Goal: Task Accomplishment & Management: Manage account settings

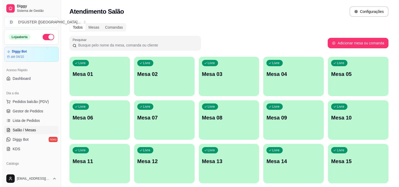
scroll to position [29, 0]
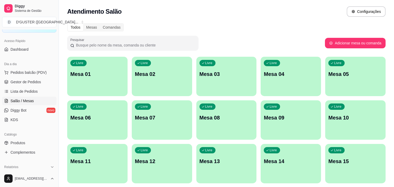
click at [98, 69] on div "Livre Mesa 01" at bounding box center [97, 73] width 60 height 33
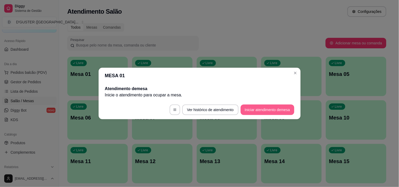
click at [290, 108] on button "Iniciar atendimento de mesa" at bounding box center [267, 110] width 54 height 11
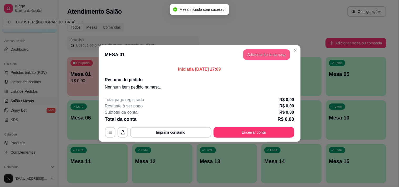
click at [274, 52] on button "Adicionar itens na mesa" at bounding box center [266, 54] width 47 height 11
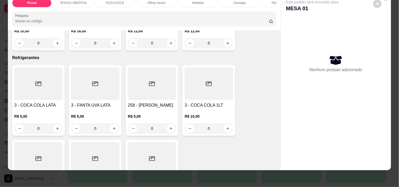
scroll to position [1284, 0]
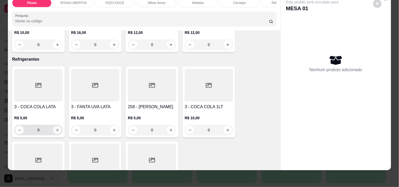
click at [56, 126] on button "increase-product-quantity" at bounding box center [57, 130] width 8 height 8
type input "1"
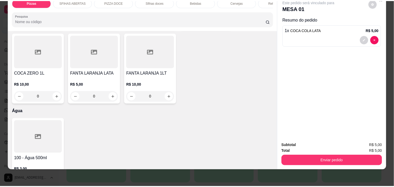
scroll to position [1402, 0]
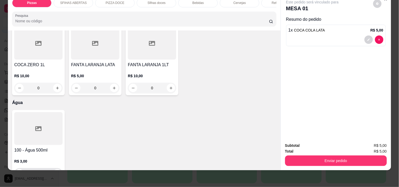
click at [56, 172] on icon "increase-product-quantity" at bounding box center [57, 174] width 4 height 4
type input "1"
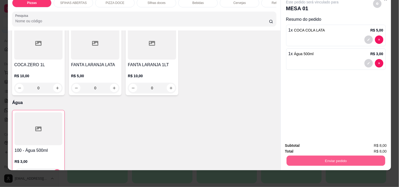
click at [354, 156] on button "Enviar pedido" at bounding box center [335, 161] width 99 height 10
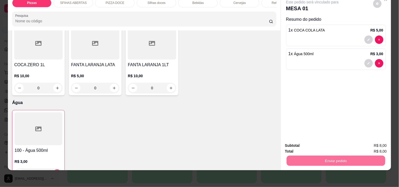
click at [328, 147] on button "Não registrar e enviar pedido" at bounding box center [318, 144] width 53 height 10
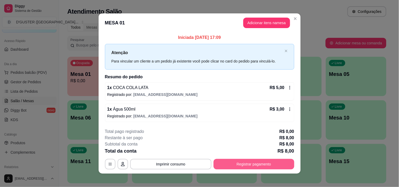
click at [244, 163] on button "Registrar pagamento" at bounding box center [253, 164] width 81 height 11
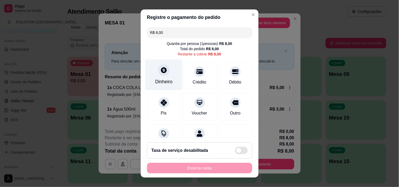
click at [153, 74] on div "Dinheiro" at bounding box center [163, 74] width 37 height 31
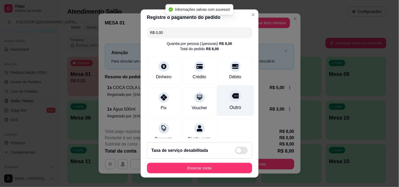
type input "R$ 0,00"
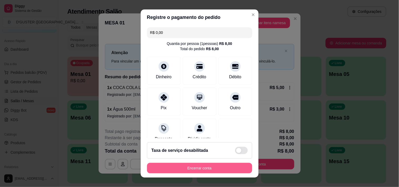
click at [202, 166] on button "Encerrar conta" at bounding box center [199, 168] width 105 height 11
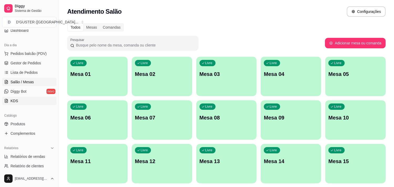
scroll to position [58, 0]
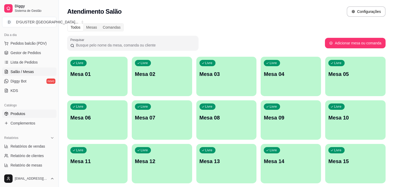
click at [32, 115] on link "Produtos" at bounding box center [29, 114] width 54 height 8
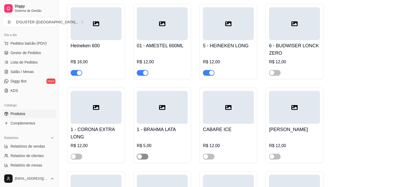
scroll to position [2160, 0]
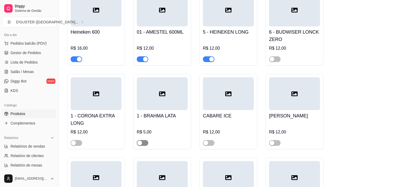
click at [144, 140] on span "button" at bounding box center [143, 143] width 12 height 6
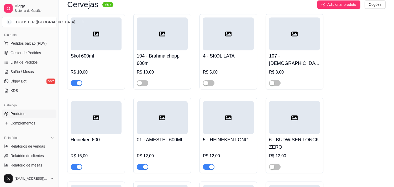
scroll to position [2043, 0]
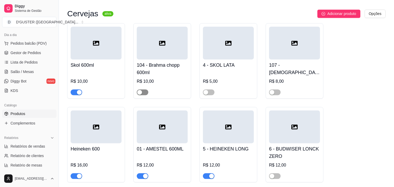
click at [146, 89] on span "button" at bounding box center [143, 92] width 12 height 6
click at [211, 89] on span "button" at bounding box center [209, 92] width 12 height 6
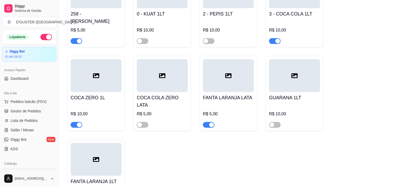
scroll to position [2510, 0]
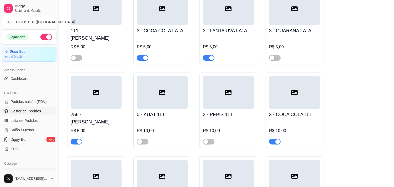
click at [18, 110] on span "Gestor de Pedidos" at bounding box center [26, 111] width 30 height 5
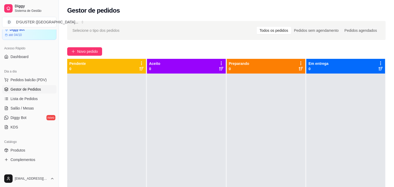
scroll to position [87, 0]
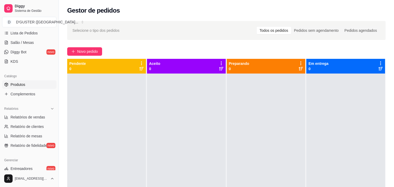
click at [17, 84] on span "Produtos" at bounding box center [18, 84] width 15 height 5
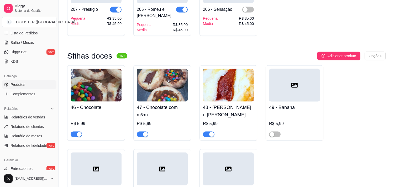
scroll to position [1460, 0]
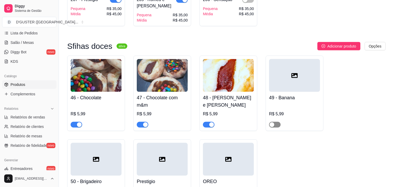
click at [277, 122] on span "button" at bounding box center [275, 125] width 12 height 6
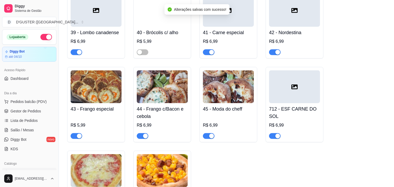
scroll to position [1080, 0]
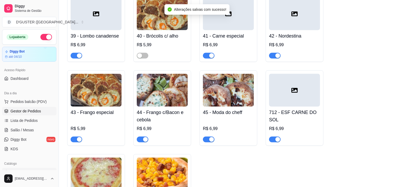
click at [20, 109] on span "Gestor de Pedidos" at bounding box center [26, 111] width 30 height 5
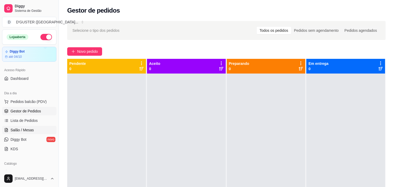
click at [15, 130] on span "Salão / Mesas" at bounding box center [22, 129] width 23 height 5
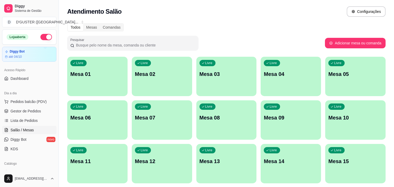
click at [345, 76] on p "Mesa 05" at bounding box center [356, 73] width 54 height 7
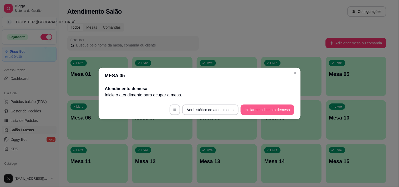
click at [257, 111] on button "Iniciar atendimento de mesa" at bounding box center [267, 110] width 54 height 11
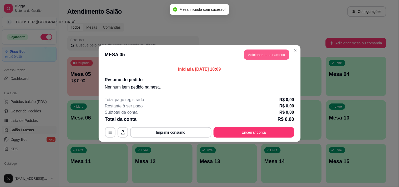
click at [272, 54] on button "Adicionar itens na mesa" at bounding box center [266, 55] width 45 height 10
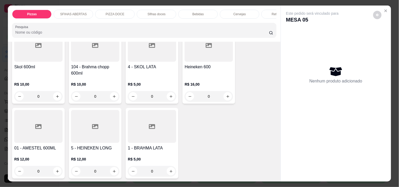
scroll to position [1255, 0]
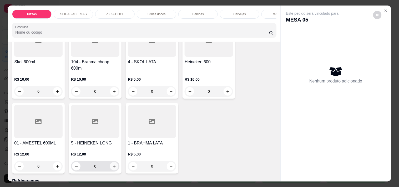
click at [112, 164] on icon "increase-product-quantity" at bounding box center [114, 166] width 4 height 4
type input "1"
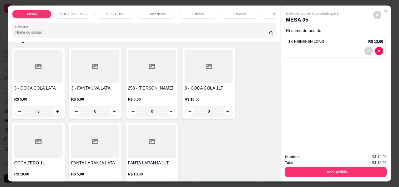
scroll to position [1395, 0]
click at [227, 110] on icon "increase-product-quantity" at bounding box center [228, 112] width 4 height 4
type input "1"
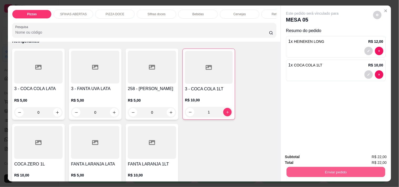
click at [338, 167] on button "Enviar pedido" at bounding box center [335, 172] width 99 height 10
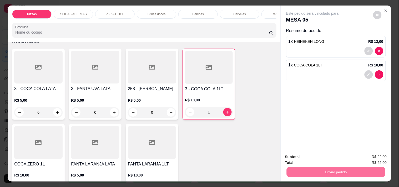
click at [323, 155] on button "Não registrar e enviar pedido" at bounding box center [318, 157] width 53 height 10
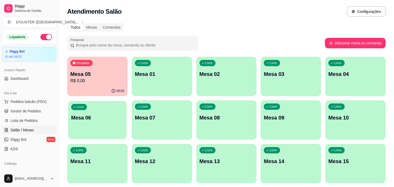
click at [107, 114] on div "Livre Mesa 06" at bounding box center [97, 117] width 59 height 32
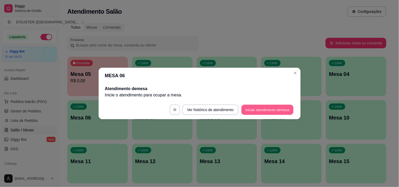
click at [267, 107] on button "Iniciar atendimento de mesa" at bounding box center [267, 110] width 52 height 10
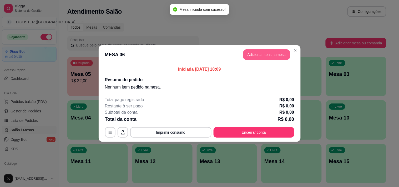
click at [274, 56] on button "Adicionar itens na mesa" at bounding box center [266, 54] width 47 height 11
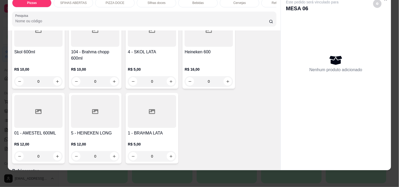
scroll to position [1255, 0]
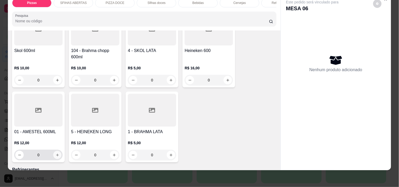
click at [58, 151] on button "increase-product-quantity" at bounding box center [57, 155] width 8 height 8
type input "1"
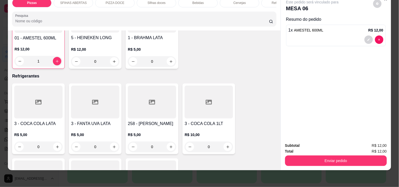
scroll to position [1343, 0]
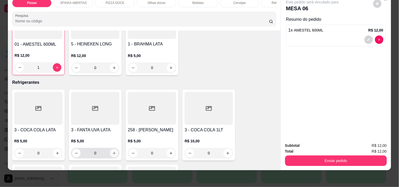
click at [110, 149] on button "increase-product-quantity" at bounding box center [114, 153] width 8 height 8
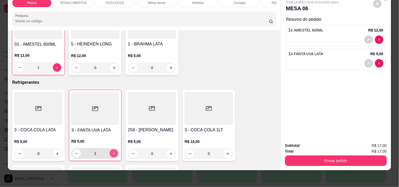
type input "1"
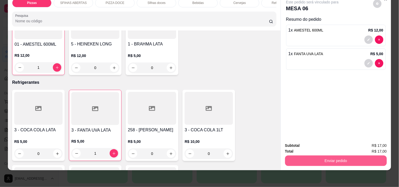
click at [332, 157] on button "Enviar pedido" at bounding box center [336, 161] width 102 height 11
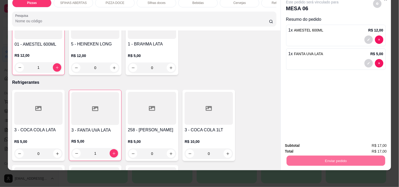
click at [321, 143] on button "Não registrar e enviar pedido" at bounding box center [318, 143] width 55 height 10
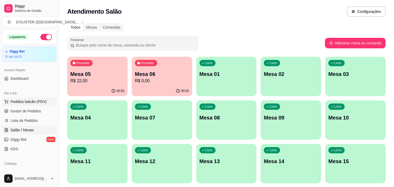
click at [29, 105] on button "Pedidos balcão (PDV)" at bounding box center [29, 101] width 54 height 8
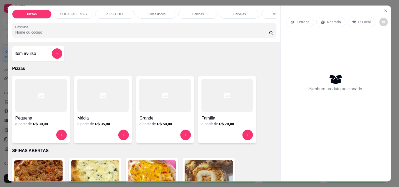
click at [387, 11] on div "Entrega Retirada C.Local Nenhum produto adicionado" at bounding box center [336, 89] width 110 height 167
click at [383, 9] on icon "Close" at bounding box center [385, 11] width 4 height 4
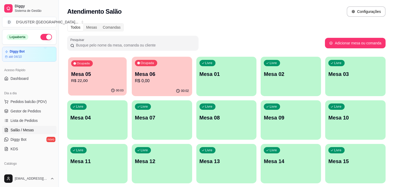
click at [105, 94] on div "00:03" at bounding box center [97, 91] width 59 height 10
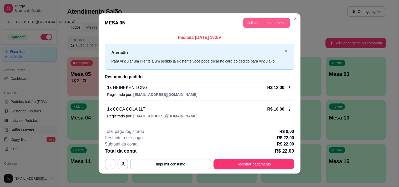
click at [272, 24] on button "Adicionar itens na mesa" at bounding box center [266, 23] width 47 height 11
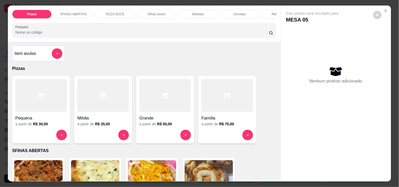
click at [168, 109] on div at bounding box center [164, 95] width 51 height 33
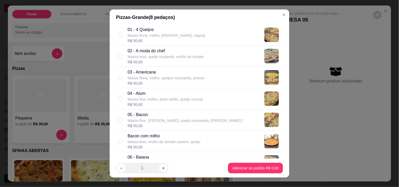
scroll to position [58, 0]
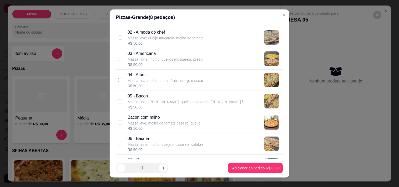
click at [119, 80] on input "checkbox" at bounding box center [120, 80] width 4 height 4
checkbox input "true"
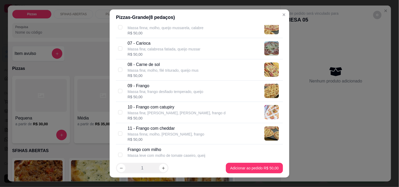
scroll to position [204, 0]
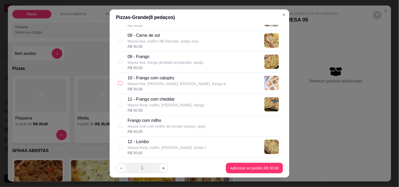
click at [118, 84] on input "checkbox" at bounding box center [120, 83] width 4 height 4
checkbox input "true"
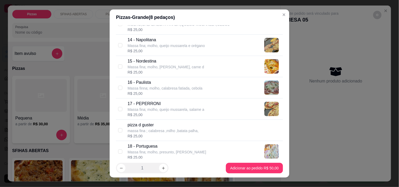
scroll to position [379, 0]
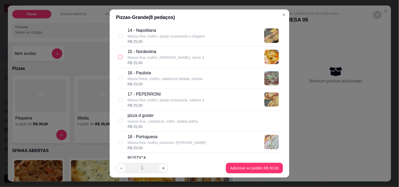
click at [118, 56] on input "checkbox" at bounding box center [120, 57] width 4 height 4
checkbox input "true"
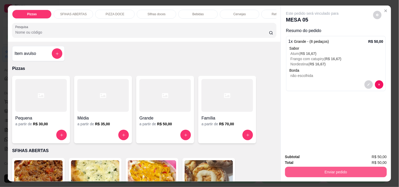
click at [324, 169] on button "Enviar pedido" at bounding box center [336, 172] width 102 height 11
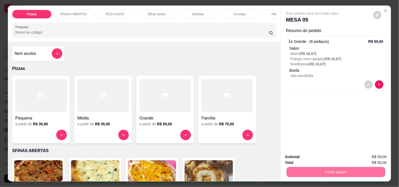
click at [313, 156] on button "Não registrar e enviar pedido" at bounding box center [318, 157] width 53 height 10
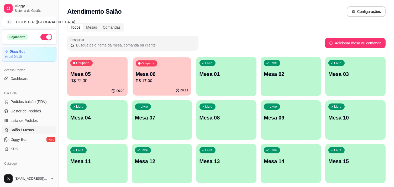
click at [154, 79] on p "R$ 17,00" at bounding box center [162, 81] width 53 height 6
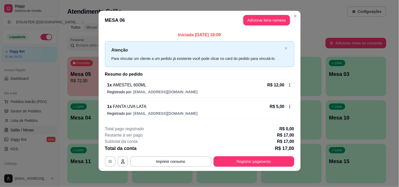
scroll to position [3, 0]
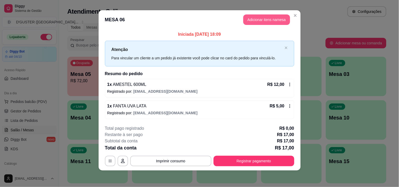
click at [271, 19] on button "Adicionar itens na mesa" at bounding box center [266, 19] width 47 height 11
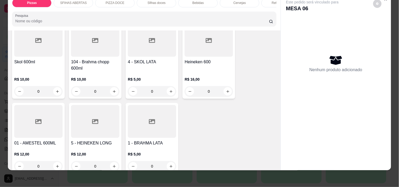
scroll to position [1255, 0]
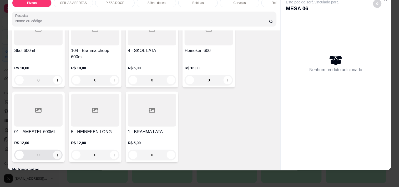
click at [55, 151] on button "increase-product-quantity" at bounding box center [57, 155] width 8 height 8
type input "1"
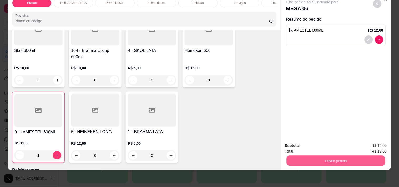
click at [337, 156] on button "Enviar pedido" at bounding box center [335, 161] width 99 height 10
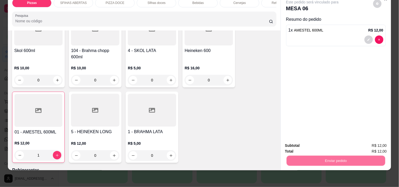
click at [327, 143] on button "Não registrar e enviar pedido" at bounding box center [318, 143] width 55 height 10
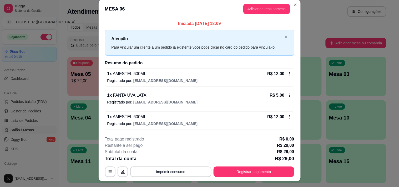
scroll to position [0, 0]
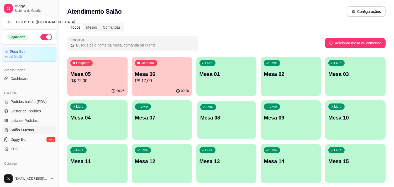
click at [216, 127] on div "Livre Mesa 08" at bounding box center [226, 117] width 59 height 32
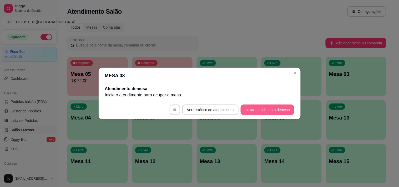
click at [280, 111] on button "Iniciar atendimento de mesa" at bounding box center [267, 110] width 54 height 11
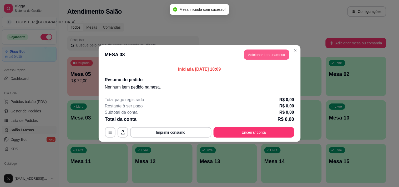
click at [267, 58] on button "Adicionar itens na mesa" at bounding box center [266, 55] width 45 height 10
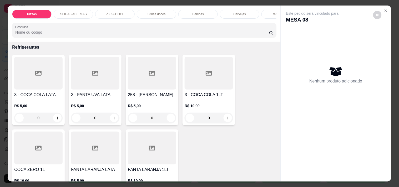
scroll to position [1365, 0]
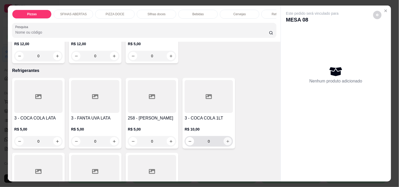
click at [227, 137] on button "increase-product-quantity" at bounding box center [228, 141] width 8 height 8
type input "1"
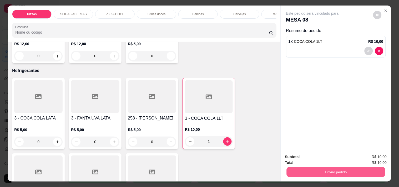
click at [321, 169] on button "Enviar pedido" at bounding box center [335, 172] width 99 height 10
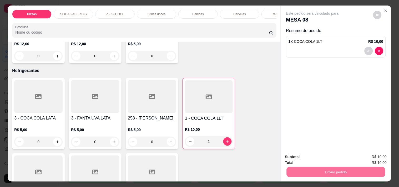
click at [316, 156] on button "Não registrar e enviar pedido" at bounding box center [318, 157] width 55 height 10
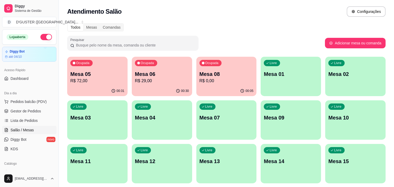
click at [183, 61] on div "Ocupada Mesa 06 R$ 29,00" at bounding box center [162, 71] width 60 height 29
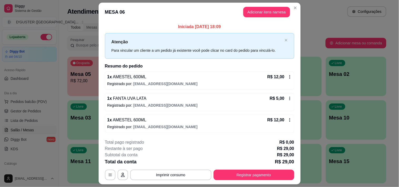
click at [224, 44] on p "Atenção" at bounding box center [196, 42] width 171 height 7
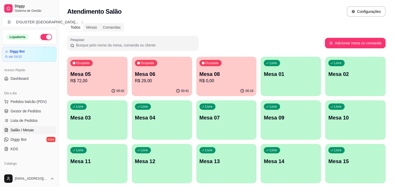
click at [235, 78] on p "R$ 0,00" at bounding box center [227, 81] width 54 height 6
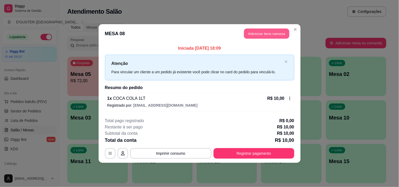
click at [268, 33] on button "Adicionar itens na mesa" at bounding box center [266, 34] width 45 height 10
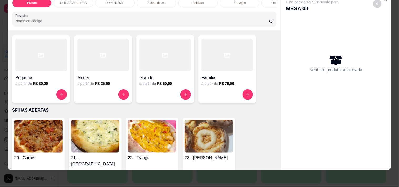
scroll to position [58, 0]
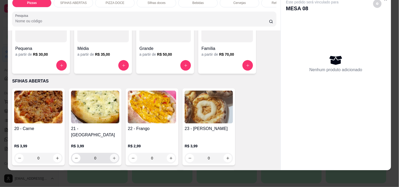
click at [112, 156] on icon "increase-product-quantity" at bounding box center [114, 158] width 4 height 4
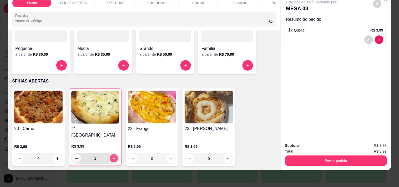
click at [112, 157] on icon "increase-product-quantity" at bounding box center [114, 159] width 4 height 4
type input "3"
click at [56, 157] on icon "increase-product-quantity" at bounding box center [57, 159] width 4 height 4
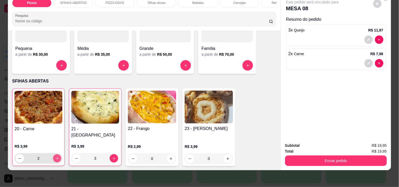
click at [56, 157] on icon "increase-product-quantity" at bounding box center [57, 159] width 4 height 4
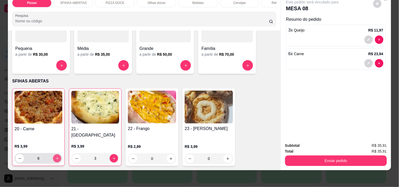
type input "7"
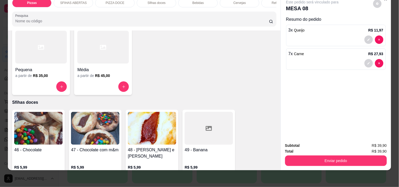
scroll to position [700, 0]
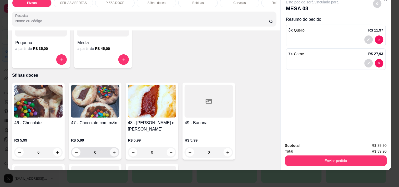
click at [114, 151] on icon "increase-product-quantity" at bounding box center [114, 153] width 4 height 4
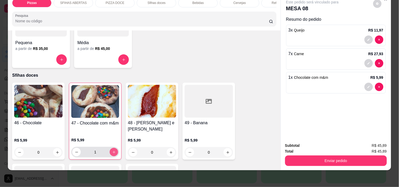
type input "1"
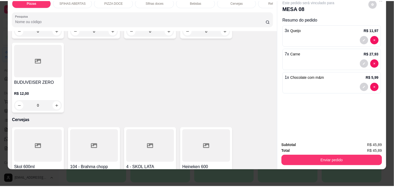
scroll to position [1372, 0]
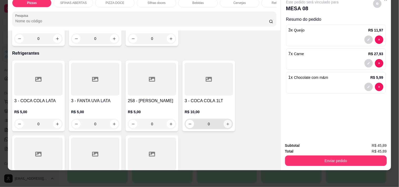
click at [226, 122] on icon "increase-product-quantity" at bounding box center [228, 124] width 4 height 4
type input "1"
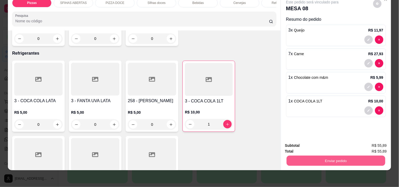
click at [344, 156] on button "Enviar pedido" at bounding box center [335, 161] width 99 height 10
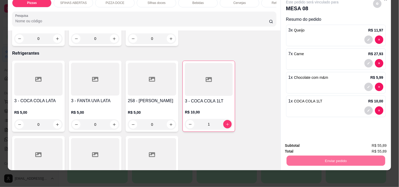
click at [328, 143] on button "Não registrar e enviar pedido" at bounding box center [318, 143] width 55 height 10
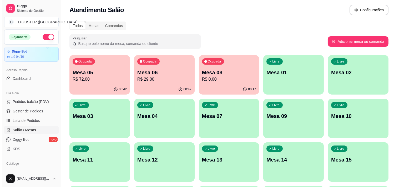
scroll to position [0, 0]
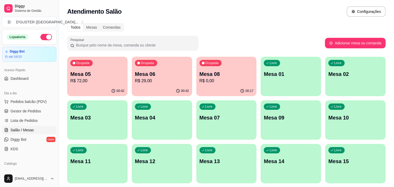
click at [74, 76] on p "Mesa 05" at bounding box center [97, 73] width 54 height 7
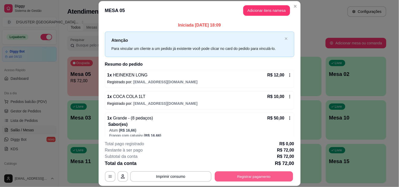
click at [260, 177] on button "Registrar pagamento" at bounding box center [253, 177] width 78 height 10
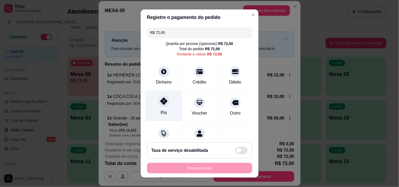
click at [160, 104] on icon at bounding box center [163, 101] width 7 height 7
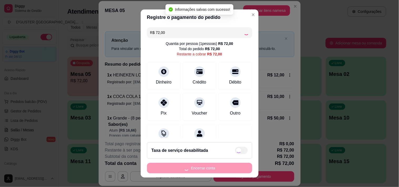
type input "R$ 0,00"
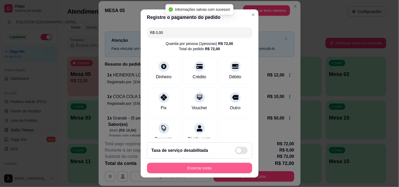
click at [208, 169] on button "Encerrar conta" at bounding box center [199, 168] width 105 height 11
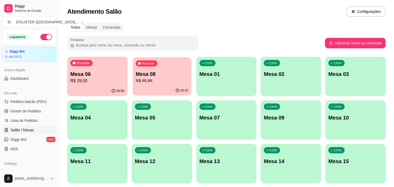
click at [151, 75] on p "Mesa 08" at bounding box center [162, 74] width 53 height 7
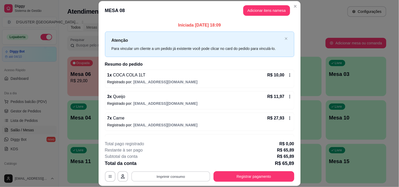
click at [167, 172] on button "Imprimir consumo" at bounding box center [170, 177] width 79 height 10
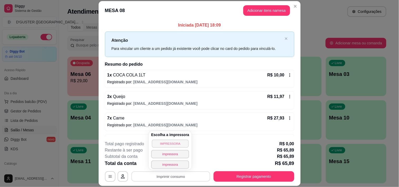
click at [171, 146] on button "IMPRESSORA" at bounding box center [170, 144] width 37 height 8
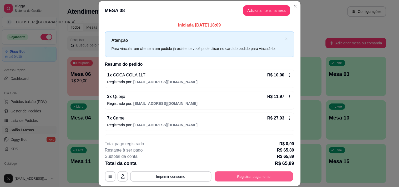
click at [231, 180] on button "Registrar pagamento" at bounding box center [253, 177] width 78 height 10
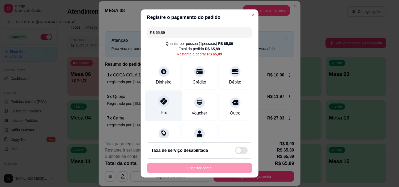
click at [158, 105] on div at bounding box center [164, 101] width 12 height 12
type input "R$ 0,00"
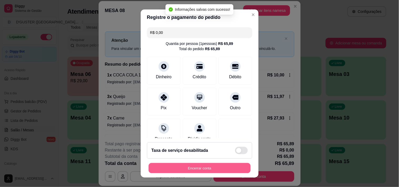
click at [203, 166] on button "Encerrar conta" at bounding box center [199, 168] width 102 height 10
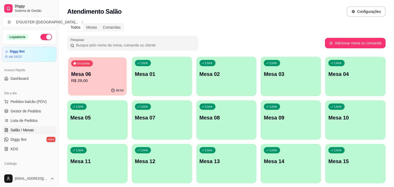
click at [95, 78] on p "R$ 29,00" at bounding box center [97, 81] width 53 height 6
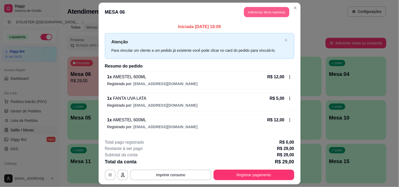
click at [271, 12] on button "Adicionar itens na mesa" at bounding box center [266, 12] width 45 height 10
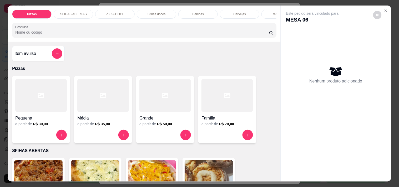
click at [239, 14] on p "Cervejas" at bounding box center [239, 14] width 12 height 4
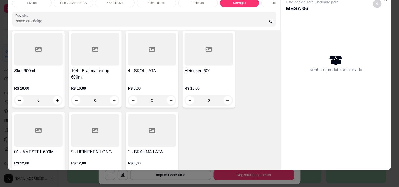
scroll to position [1264, 0]
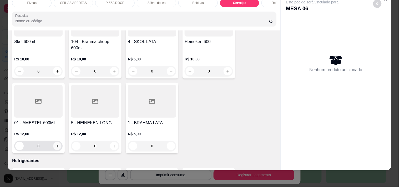
click at [55, 144] on icon "increase-product-quantity" at bounding box center [57, 146] width 4 height 4
type input "1"
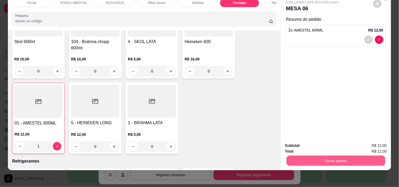
click at [350, 156] on button "Enviar pedido" at bounding box center [335, 161] width 99 height 10
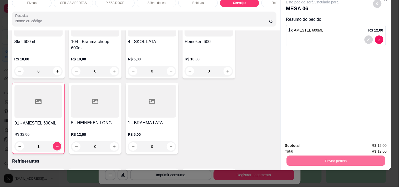
click at [333, 148] on button "Não registrar e enviar pedido" at bounding box center [318, 144] width 55 height 10
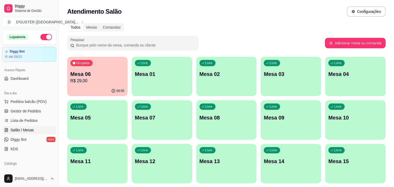
click at [355, 118] on p "Mesa 10" at bounding box center [356, 117] width 54 height 7
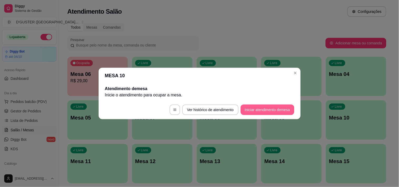
click at [284, 111] on button "Iniciar atendimento de mesa" at bounding box center [267, 110] width 54 height 11
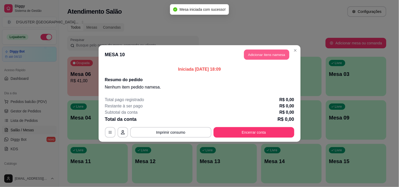
click at [282, 57] on button "Adicionar itens na mesa" at bounding box center [266, 55] width 45 height 10
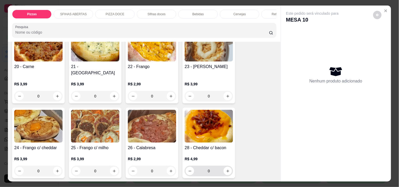
scroll to position [146, 0]
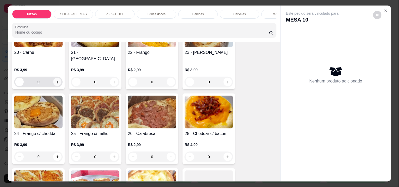
click at [53, 79] on button "increase-product-quantity" at bounding box center [57, 82] width 8 height 8
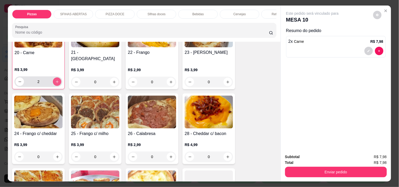
scroll to position [146, 0]
click at [53, 79] on button "increase-product-quantity" at bounding box center [57, 81] width 8 height 8
click at [53, 79] on button "increase-product-quantity" at bounding box center [57, 82] width 8 height 8
click at [55, 80] on icon "increase-product-quantity" at bounding box center [57, 82] width 4 height 4
type input "5"
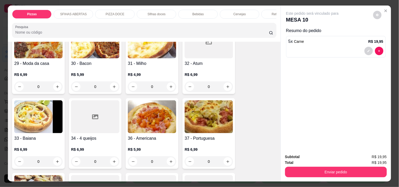
scroll to position [292, 0]
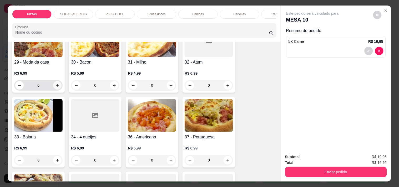
click at [56, 84] on button "increase-product-quantity" at bounding box center [57, 85] width 8 height 8
type input "1"
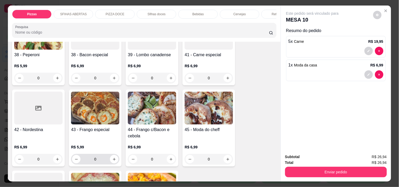
scroll to position [468, 0]
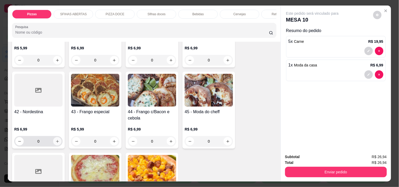
click at [55, 140] on icon "increase-product-quantity" at bounding box center [57, 142] width 4 height 4
type input "1"
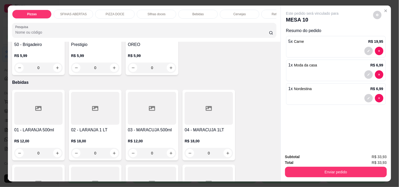
scroll to position [905, 0]
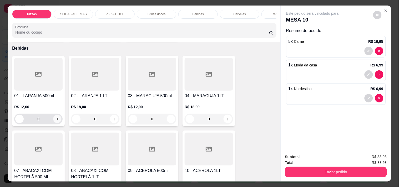
click at [56, 118] on icon "increase-product-quantity" at bounding box center [57, 119] width 3 height 3
type input "1"
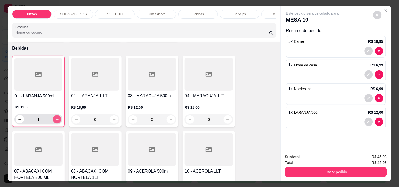
scroll to position [906, 0]
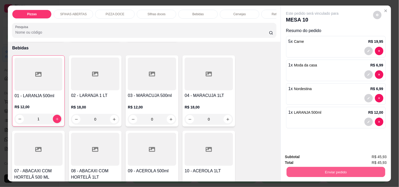
click at [353, 174] on button "Enviar pedido" at bounding box center [335, 172] width 99 height 10
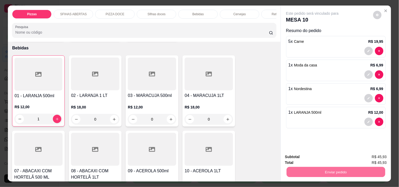
click at [325, 159] on button "Não registrar e enviar pedido" at bounding box center [318, 157] width 55 height 10
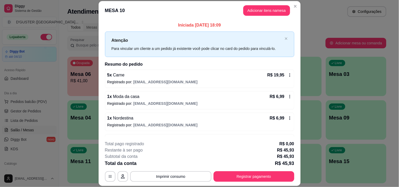
scroll to position [18, 0]
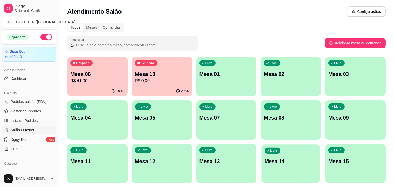
click at [295, 163] on p "Mesa 14" at bounding box center [291, 161] width 53 height 7
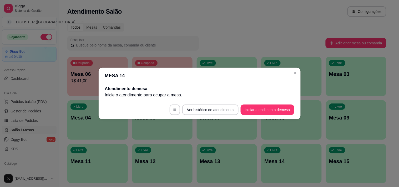
click at [281, 102] on footer "Ver histórico de atendimento Iniciar atendimento de mesa" at bounding box center [200, 109] width 202 height 19
click at [280, 104] on footer "Ver histórico de atendimento Iniciar atendimento de mesa" at bounding box center [200, 109] width 202 height 19
click at [278, 109] on button "Iniciar atendimento de mesa" at bounding box center [267, 110] width 54 height 11
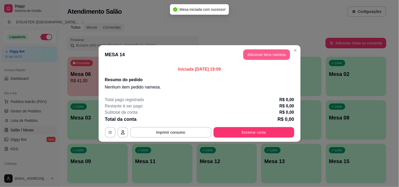
click at [271, 54] on button "Adicionar itens na mesa" at bounding box center [266, 54] width 47 height 11
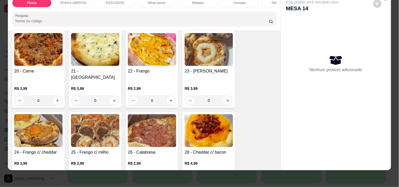
scroll to position [117, 0]
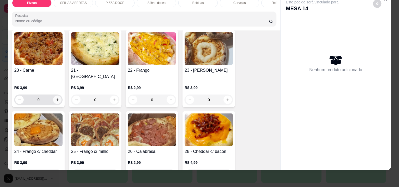
click at [55, 98] on icon "increase-product-quantity" at bounding box center [57, 100] width 4 height 4
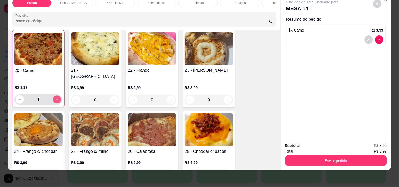
click at [55, 98] on icon "increase-product-quantity" at bounding box center [57, 100] width 4 height 4
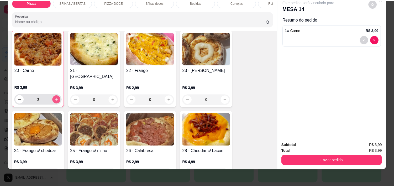
scroll to position [117, 0]
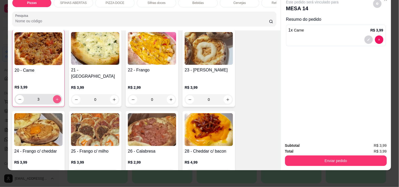
click at [55, 97] on icon "increase-product-quantity" at bounding box center [57, 99] width 4 height 4
type input "4"
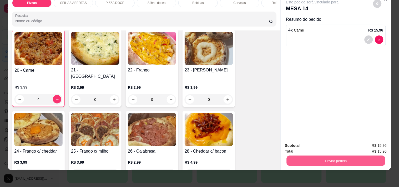
click at [298, 158] on button "Enviar pedido" at bounding box center [335, 161] width 99 height 10
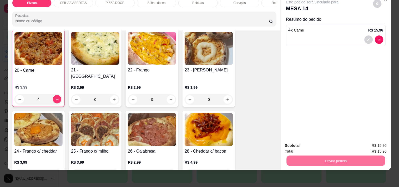
click at [308, 144] on button "Não registrar e enviar pedido" at bounding box center [318, 144] width 53 height 10
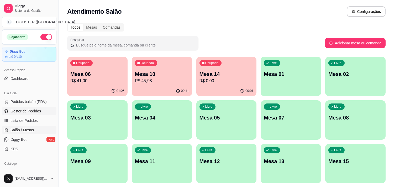
click at [28, 112] on span "Gestor de Pedidos" at bounding box center [26, 111] width 30 height 5
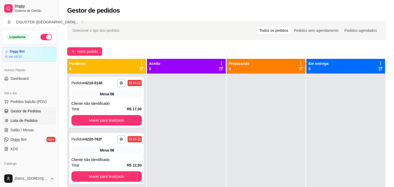
click at [14, 118] on span "Lista de Pedidos" at bounding box center [24, 120] width 27 height 5
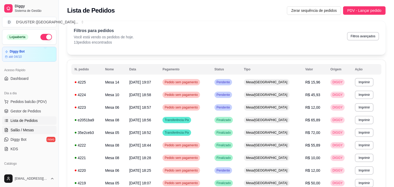
click at [19, 126] on link "Salão / Mesas" at bounding box center [29, 130] width 54 height 8
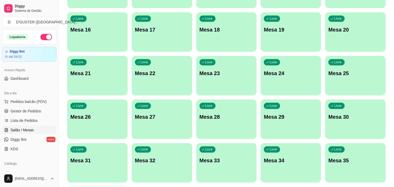
scroll to position [175, 0]
click at [176, 96] on div "Ocupada Mesa 06 R$ 41,00 01:05 Ocupada Mesa 10 R$ 45,93 00:11 Ocupada Mesa 14 R…" at bounding box center [226, 54] width 319 height 345
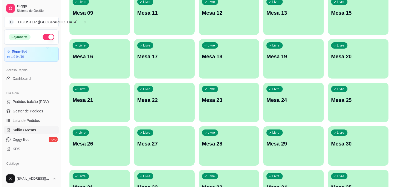
scroll to position [87, 0]
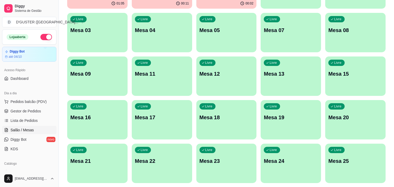
click at [155, 163] on p "Mesa 22" at bounding box center [162, 160] width 54 height 7
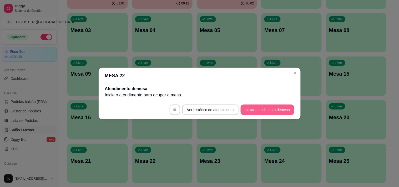
click at [253, 110] on button "Iniciar atendimento de mesa" at bounding box center [267, 110] width 54 height 11
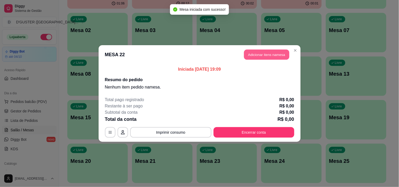
click at [270, 56] on button "Adicionar itens na mesa" at bounding box center [266, 55] width 45 height 10
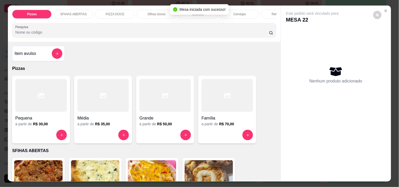
click at [147, 121] on h4 "Grande" at bounding box center [164, 118] width 51 height 6
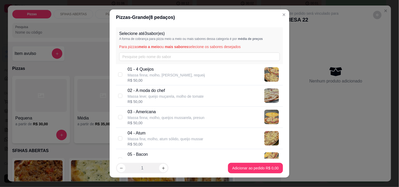
click at [121, 76] on div "01 - 4 Queijos Massa finna; molho, queijo mussarela, requeij R$ 50,00" at bounding box center [199, 74] width 167 height 21
checkbox input "true"
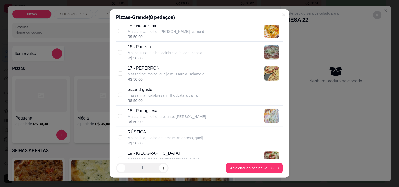
scroll to position [409, 0]
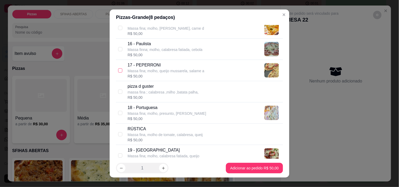
click at [118, 70] on input "checkbox" at bounding box center [120, 70] width 4 height 4
checkbox input "true"
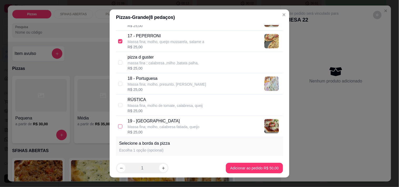
click at [118, 126] on input "checkbox" at bounding box center [120, 126] width 4 height 4
checkbox input "true"
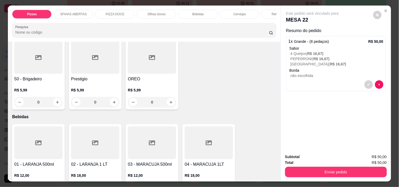
scroll to position [847, 0]
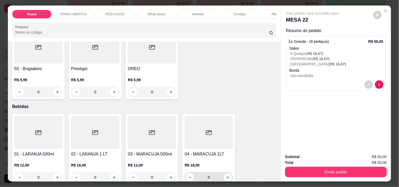
click at [227, 176] on icon "increase-product-quantity" at bounding box center [228, 178] width 4 height 4
type input "1"
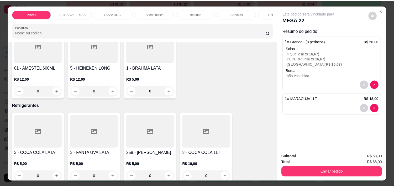
scroll to position [1343, 0]
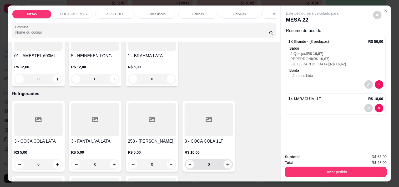
click at [227, 163] on icon "increase-product-quantity" at bounding box center [228, 165] width 4 height 4
type input "1"
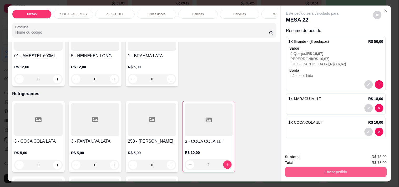
click at [358, 172] on button "Enviar pedido" at bounding box center [336, 172] width 102 height 11
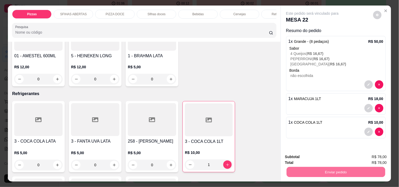
click at [319, 159] on button "Não registrar e enviar pedido" at bounding box center [318, 157] width 55 height 10
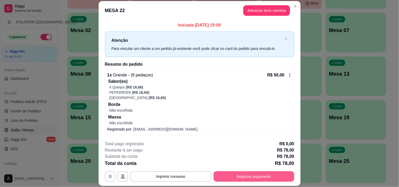
click at [250, 177] on button "Registrar pagamento" at bounding box center [253, 176] width 81 height 11
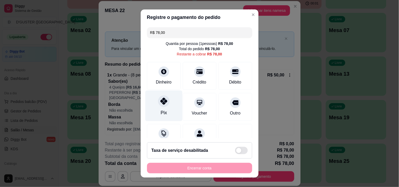
click at [162, 106] on div at bounding box center [164, 101] width 12 height 12
type input "R$ 0,00"
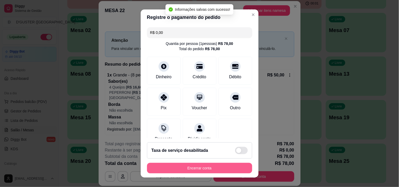
click at [236, 169] on button "Encerrar conta" at bounding box center [199, 168] width 105 height 11
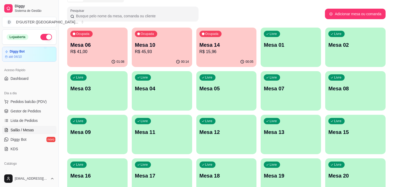
scroll to position [0, 0]
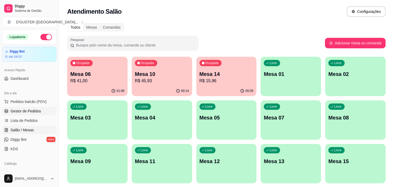
click at [33, 113] on span "Gestor de Pedidos" at bounding box center [26, 111] width 30 height 5
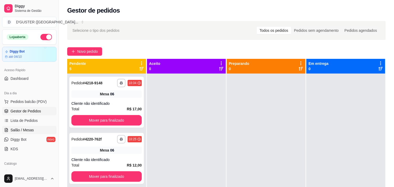
click at [26, 131] on span "Salão / Mesas" at bounding box center [22, 129] width 23 height 5
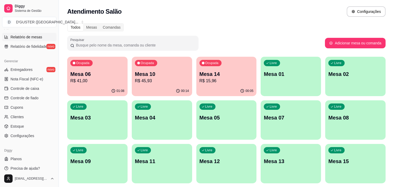
scroll to position [191, 0]
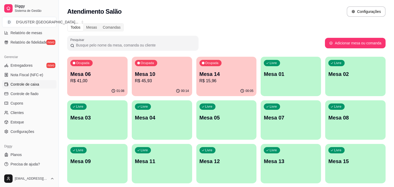
click at [29, 81] on link "Controle de caixa" at bounding box center [29, 84] width 54 height 8
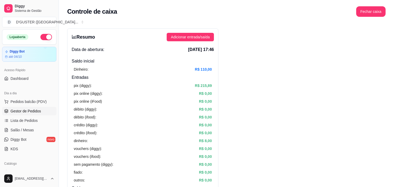
click at [38, 113] on span "Gestor de Pedidos" at bounding box center [26, 111] width 30 height 5
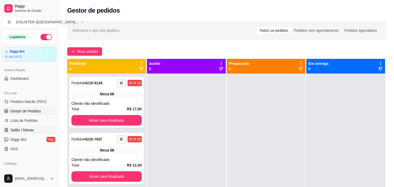
click at [19, 130] on span "Salão / Mesas" at bounding box center [22, 129] width 23 height 5
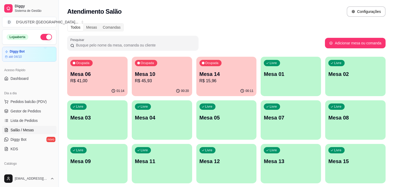
click at [94, 70] on div "Ocupada Mesa 06 R$ 41,00" at bounding box center [97, 71] width 60 height 29
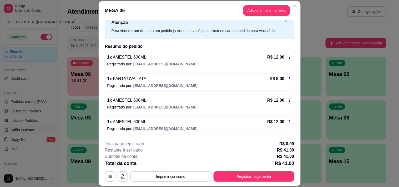
scroll to position [16, 0]
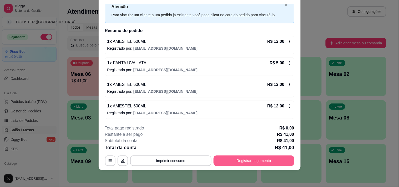
click at [246, 159] on button "Registrar pagamento" at bounding box center [253, 161] width 81 height 11
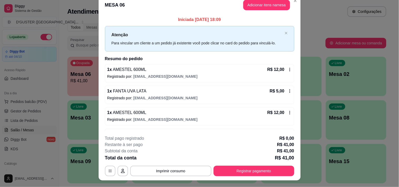
scroll to position [0, 0]
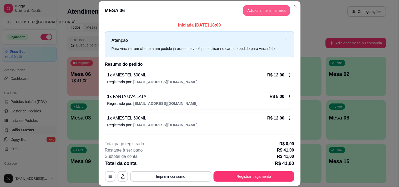
click at [257, 12] on button "Adicionar itens na mesa" at bounding box center [266, 10] width 47 height 11
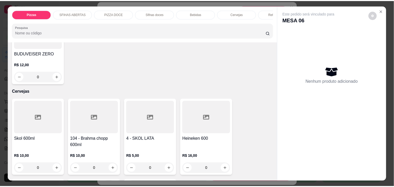
scroll to position [1255, 0]
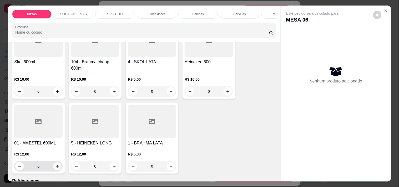
click at [55, 164] on icon "increase-product-quantity" at bounding box center [57, 166] width 4 height 4
click at [56, 165] on icon "increase-product-quantity" at bounding box center [57, 166] width 3 height 3
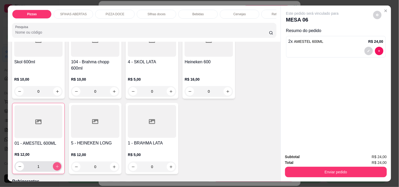
type input "2"
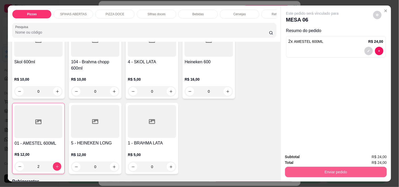
click at [316, 173] on button "Enviar pedido" at bounding box center [336, 172] width 102 height 11
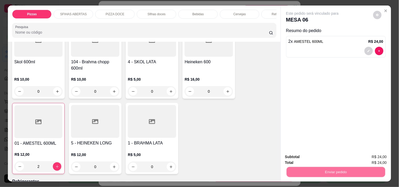
click at [310, 157] on button "Não registrar e enviar pedido" at bounding box center [318, 157] width 53 height 10
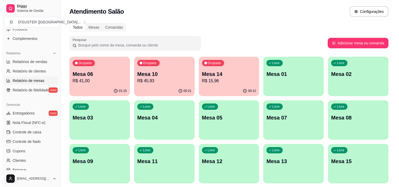
scroll to position [146, 0]
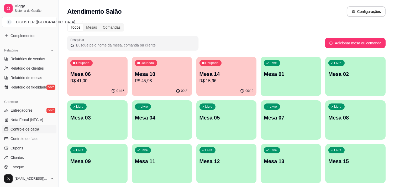
click at [23, 127] on span "Controle de caixa" at bounding box center [25, 129] width 29 height 5
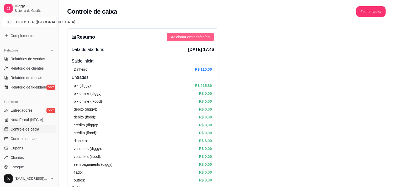
click at [192, 34] on span "Adicionar entrada/saída" at bounding box center [190, 37] width 39 height 6
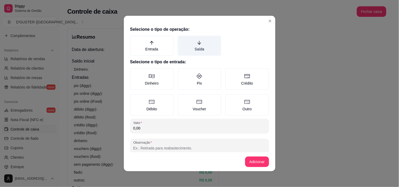
click at [197, 41] on icon "arrow-down" at bounding box center [199, 42] width 5 height 5
click at [182, 40] on button "Saída" at bounding box center [179, 37] width 4 height 4
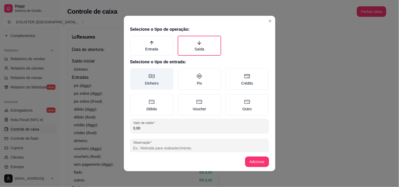
click at [146, 81] on label "Dinheiro" at bounding box center [151, 79] width 43 height 22
click at [134, 72] on button "Dinheiro" at bounding box center [132, 70] width 4 height 4
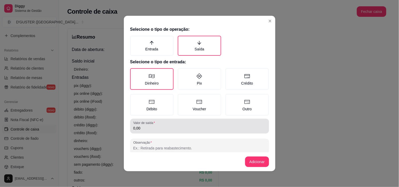
click at [179, 127] on input "0,00" at bounding box center [199, 128] width 132 height 5
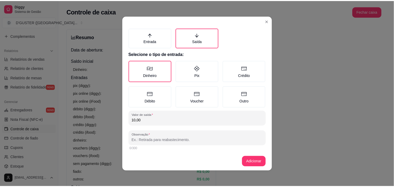
scroll to position [1, 0]
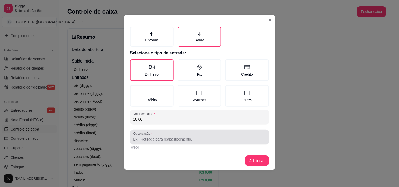
type input "10,00"
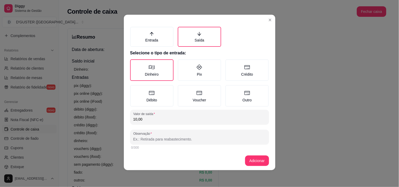
click at [189, 137] on input "Observação" at bounding box center [199, 139] width 132 height 5
type input "pg o gelo"
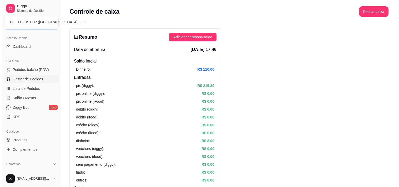
scroll to position [29, 0]
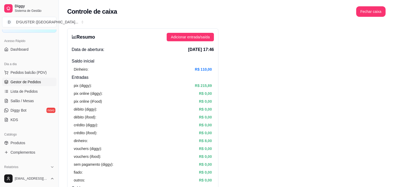
click at [29, 82] on span "Gestor de Pedidos" at bounding box center [26, 81] width 30 height 5
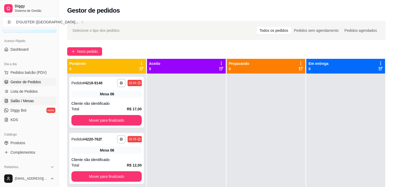
click at [23, 100] on span "Salão / Mesas" at bounding box center [22, 100] width 23 height 5
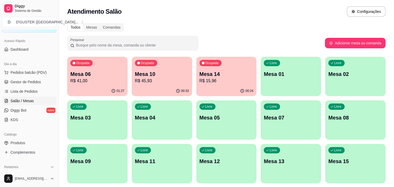
click at [94, 75] on p "Mesa 06" at bounding box center [97, 73] width 54 height 7
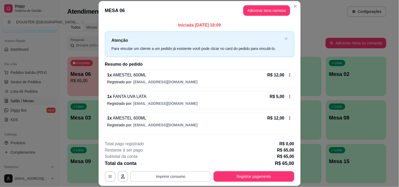
click at [183, 178] on button "Imprimir consumo" at bounding box center [170, 176] width 81 height 11
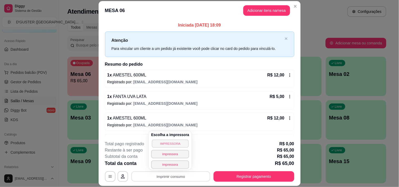
click at [169, 145] on button "IMPRESSORA" at bounding box center [170, 144] width 37 height 8
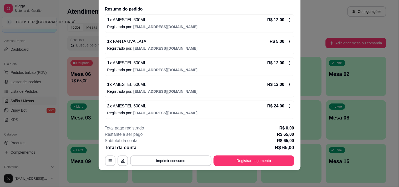
scroll to position [40, 0]
click at [248, 165] on button "Registrar pagamento" at bounding box center [253, 161] width 81 height 11
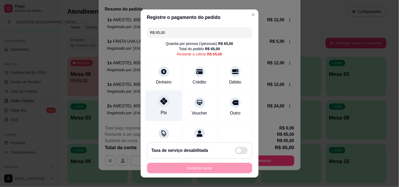
click at [158, 105] on div at bounding box center [164, 101] width 12 height 12
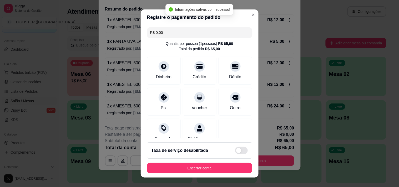
type input "R$ 0,00"
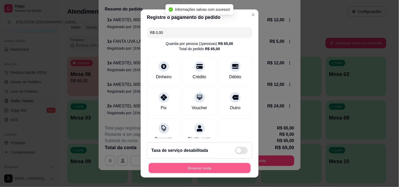
click at [224, 168] on button "Encerrar conta" at bounding box center [199, 168] width 102 height 10
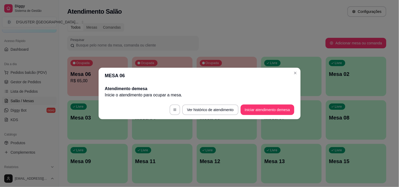
scroll to position [0, 0]
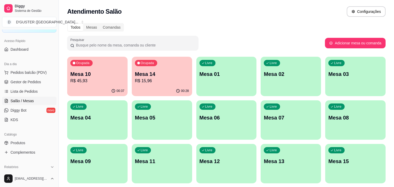
click at [227, 73] on p "Mesa 01" at bounding box center [227, 73] width 54 height 7
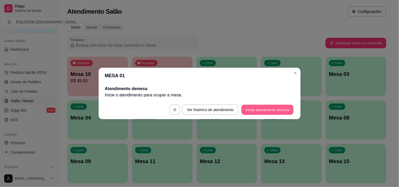
click at [265, 110] on button "Iniciar atendimento de mesa" at bounding box center [267, 110] width 52 height 10
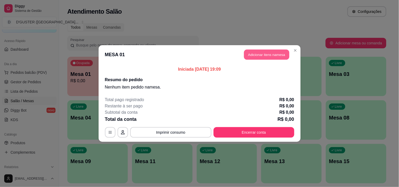
click at [276, 52] on button "Adicionar itens na mesa" at bounding box center [266, 55] width 45 height 10
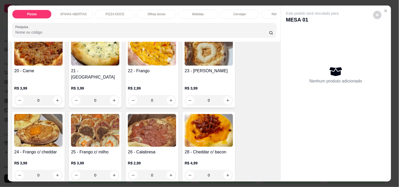
scroll to position [175, 0]
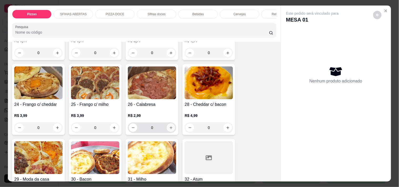
click at [172, 124] on button "increase-product-quantity" at bounding box center [171, 127] width 8 height 8
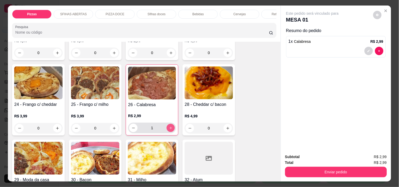
click at [172, 124] on button "increase-product-quantity" at bounding box center [171, 128] width 8 height 8
type input "4"
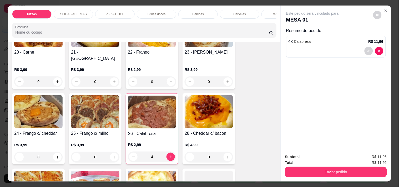
scroll to position [117, 0]
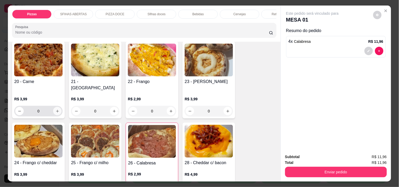
click at [56, 110] on icon "increase-product-quantity" at bounding box center [57, 111] width 3 height 3
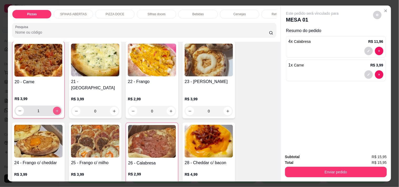
click at [55, 109] on icon "increase-product-quantity" at bounding box center [57, 111] width 4 height 4
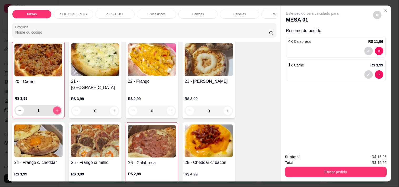
type input "2"
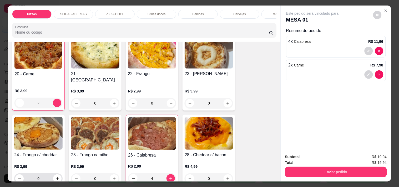
scroll to position [146, 0]
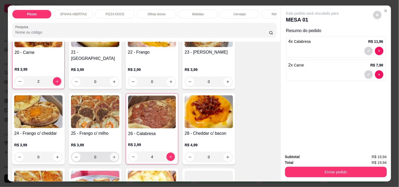
click at [114, 155] on icon "increase-product-quantity" at bounding box center [114, 157] width 4 height 4
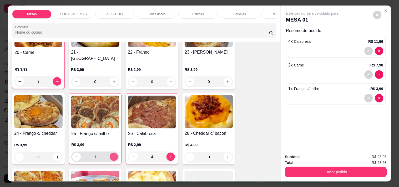
click at [114, 153] on button "increase-product-quantity" at bounding box center [114, 157] width 8 height 8
type input "2"
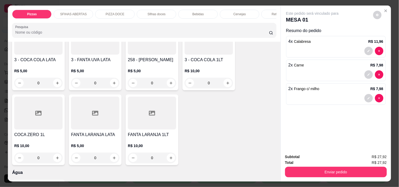
scroll to position [1431, 0]
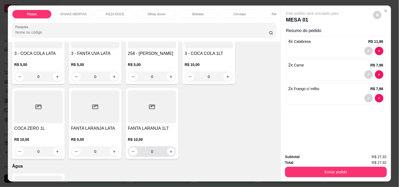
click at [169, 148] on button "increase-product-quantity" at bounding box center [171, 152] width 8 height 8
type input "1"
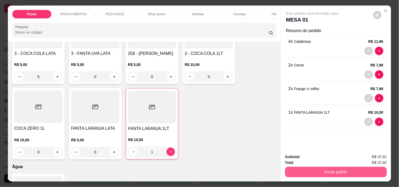
click at [330, 172] on button "Enviar pedido" at bounding box center [336, 172] width 102 height 11
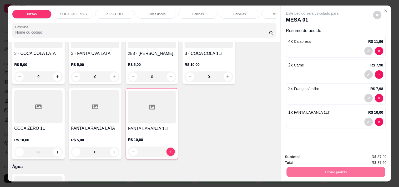
click at [311, 156] on button "Não registrar e enviar pedido" at bounding box center [318, 157] width 53 height 10
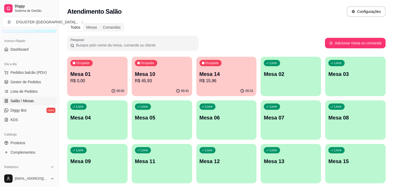
click at [178, 83] on p "R$ 45,93" at bounding box center [162, 81] width 54 height 6
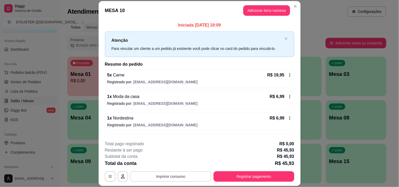
click at [184, 176] on button "Imprimir consumo" at bounding box center [170, 176] width 81 height 11
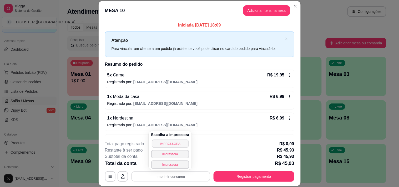
click at [177, 140] on button "IMPRESSORA" at bounding box center [170, 144] width 37 height 8
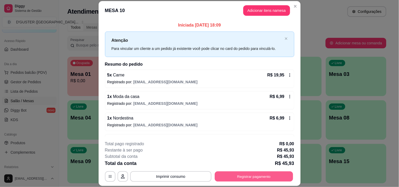
click at [269, 178] on button "Registrar pagamento" at bounding box center [253, 177] width 78 height 10
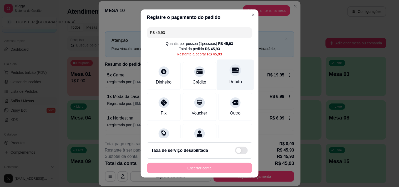
click at [228, 82] on div "Débito" at bounding box center [234, 81] width 13 height 7
type input "R$ 0,00"
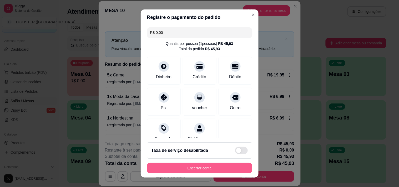
click at [188, 166] on button "Encerrar conta" at bounding box center [199, 168] width 105 height 11
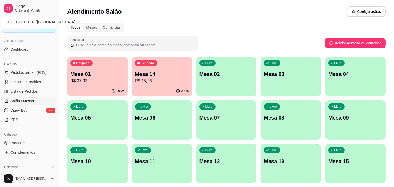
click at [278, 125] on div "Livre Mesa 08" at bounding box center [291, 116] width 60 height 33
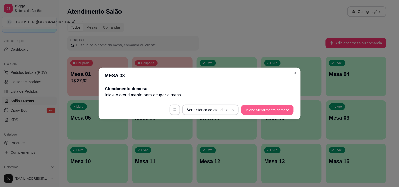
click at [282, 106] on button "Iniciar atendimento de mesa" at bounding box center [267, 110] width 52 height 10
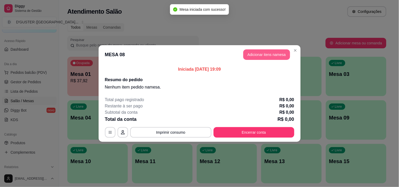
click at [275, 53] on button "Adicionar itens na mesa" at bounding box center [266, 54] width 47 height 11
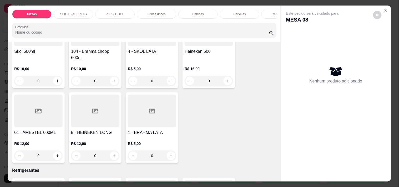
scroll to position [1255, 0]
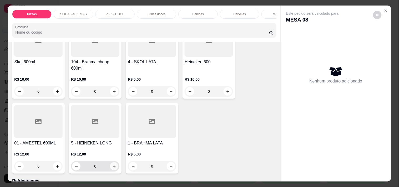
click at [112, 164] on icon "increase-product-quantity" at bounding box center [114, 166] width 4 height 4
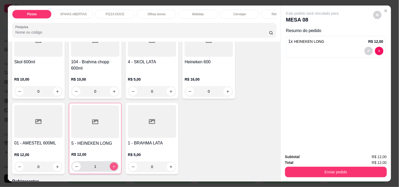
click at [112, 165] on icon "increase-product-quantity" at bounding box center [114, 167] width 4 height 4
type input "2"
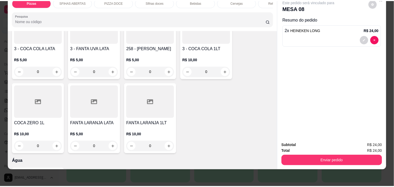
scroll to position [1425, 0]
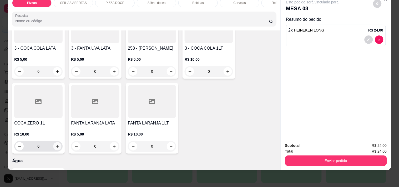
click at [57, 142] on button "increase-product-quantity" at bounding box center [57, 146] width 8 height 8
type input "1"
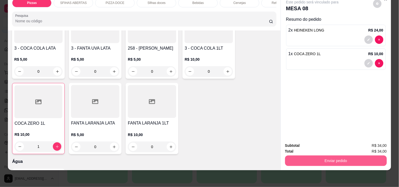
click at [293, 157] on button "Enviar pedido" at bounding box center [336, 161] width 102 height 11
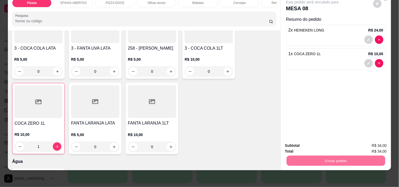
click at [297, 140] on button "Não registrar e enviar pedido" at bounding box center [318, 143] width 53 height 10
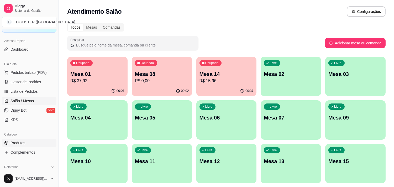
click at [33, 143] on link "Produtos" at bounding box center [29, 143] width 54 height 8
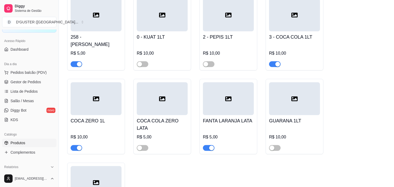
scroll to position [2598, 0]
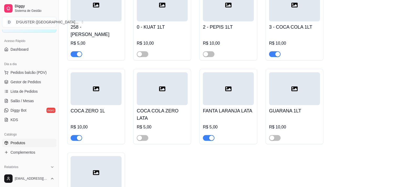
click at [75, 135] on span "button" at bounding box center [77, 138] width 12 height 6
click at [360, 140] on div "111 - PEPIS LATA R$ 5,00 3 - COCA COLA LATA R$ 5,00 3 - FANTA UVA LATA R$ 5,00 …" at bounding box center [226, 60] width 319 height 319
click at [30, 80] on span "Gestor de Pedidos" at bounding box center [26, 81] width 30 height 5
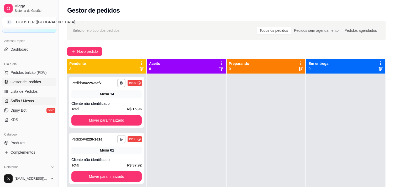
click at [28, 100] on span "Salão / Mesas" at bounding box center [22, 100] width 23 height 5
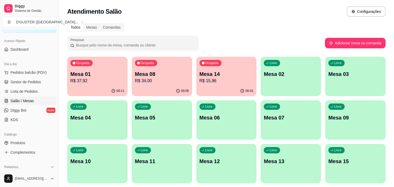
click at [225, 81] on p "R$ 15,96" at bounding box center [227, 81] width 54 height 6
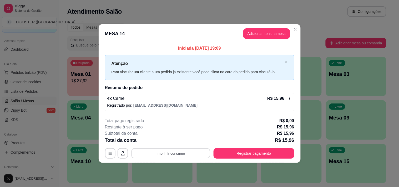
click at [186, 154] on button "Imprimir consumo" at bounding box center [170, 153] width 79 height 10
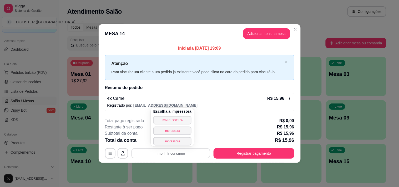
click at [173, 120] on button "IMPRESSORA" at bounding box center [172, 120] width 38 height 8
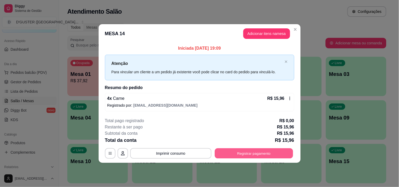
click at [262, 150] on button "Registrar pagamento" at bounding box center [253, 153] width 78 height 10
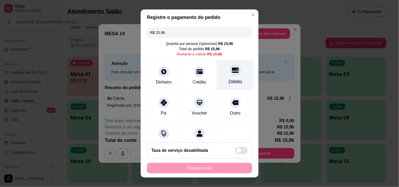
click at [223, 77] on div "Débito" at bounding box center [234, 74] width 37 height 31
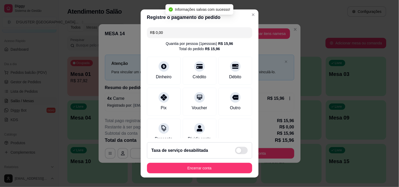
type input "R$ 0,00"
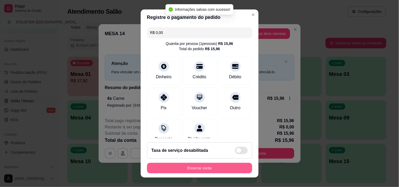
click at [217, 170] on button "Encerrar conta" at bounding box center [199, 168] width 105 height 11
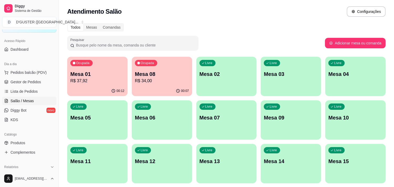
click at [177, 74] on p "Mesa 08" at bounding box center [162, 73] width 54 height 7
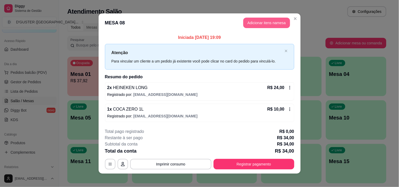
click at [267, 19] on button "Adicionar itens na mesa" at bounding box center [266, 23] width 47 height 11
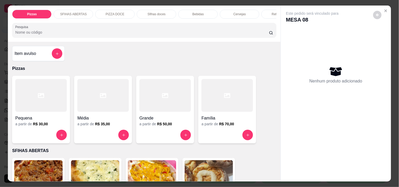
click at [215, 112] on div at bounding box center [226, 95] width 51 height 33
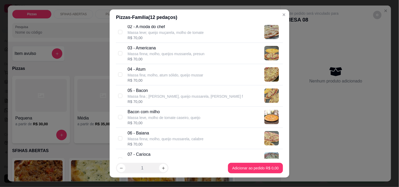
scroll to position [58, 0]
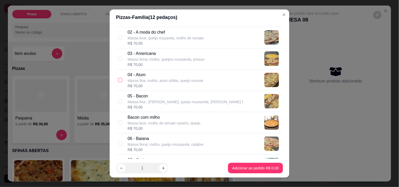
click at [118, 81] on input "checkbox" at bounding box center [120, 80] width 4 height 4
checkbox input "true"
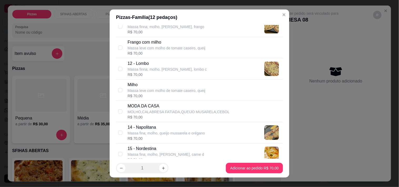
scroll to position [292, 0]
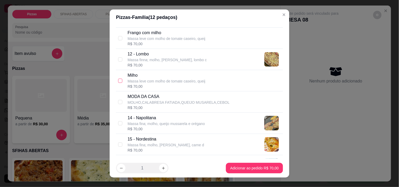
click at [118, 81] on input "checkbox" at bounding box center [120, 81] width 4 height 4
checkbox input "true"
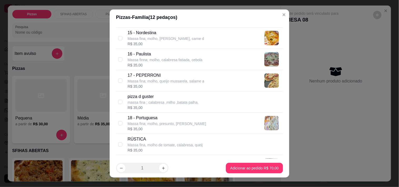
scroll to position [438, 0]
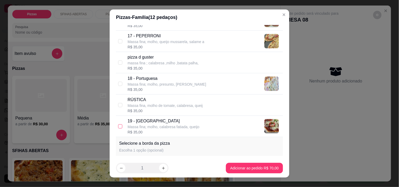
click at [118, 124] on label at bounding box center [120, 126] width 4 height 6
click at [118, 124] on input "checkbox" at bounding box center [120, 126] width 4 height 4
click at [118, 125] on input "checkbox" at bounding box center [120, 126] width 4 height 4
checkbox input "true"
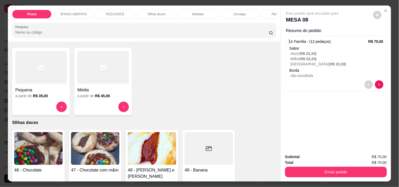
scroll to position [642, 0]
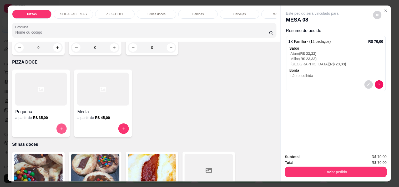
click at [57, 124] on button "increase-product-quantity" at bounding box center [61, 129] width 10 height 10
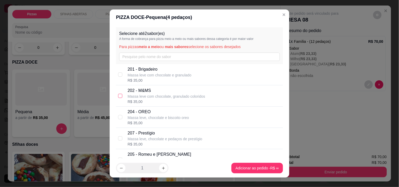
click at [118, 96] on input "checkbox" at bounding box center [120, 96] width 4 height 4
checkbox input "true"
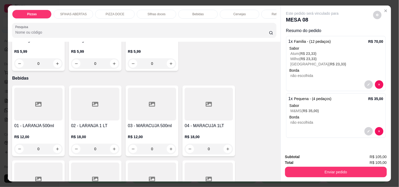
scroll to position [876, 0]
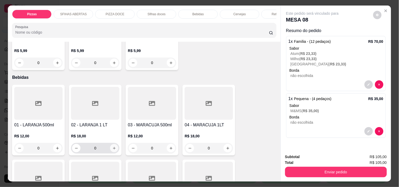
click at [112, 146] on icon "increase-product-quantity" at bounding box center [114, 148] width 4 height 4
type input "1"
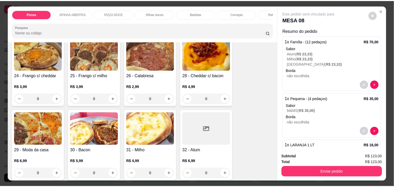
scroll to position [0, 0]
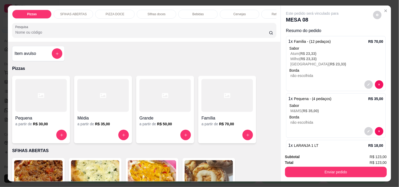
click at [25, 56] on h4 "Item avulso" at bounding box center [25, 53] width 22 height 6
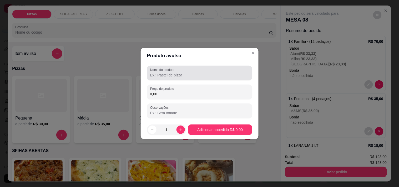
click at [194, 75] on input "Nome do produto" at bounding box center [199, 75] width 99 height 5
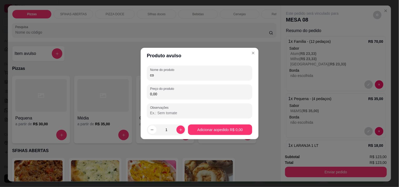
type input "c"
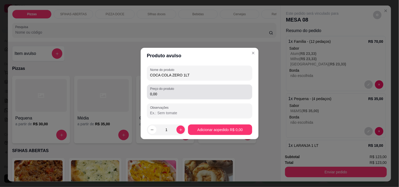
type input "COCA COLA ZERO 1LT"
click at [189, 98] on div "Preço do produto 0,00" at bounding box center [199, 92] width 105 height 15
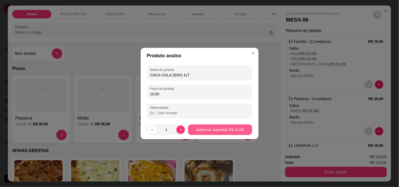
type input "10,00"
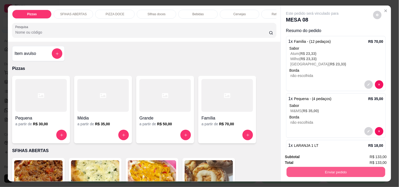
click at [320, 167] on button "Enviar pedido" at bounding box center [335, 172] width 99 height 10
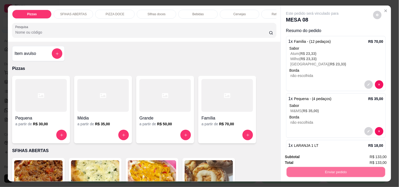
click at [308, 154] on button "Não registrar e enviar pedido" at bounding box center [318, 157] width 55 height 10
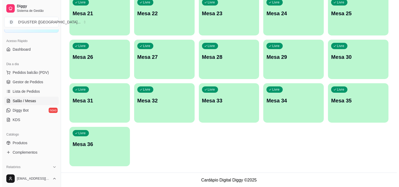
scroll to position [235, 0]
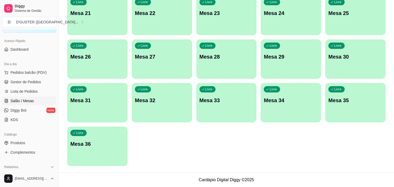
click at [105, 146] on p "Mesa 36" at bounding box center [97, 143] width 54 height 7
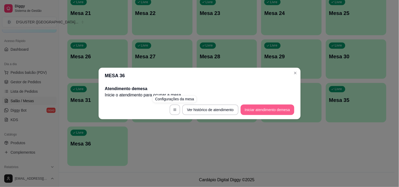
click at [261, 107] on button "Iniciar atendimento de mesa" at bounding box center [267, 110] width 54 height 11
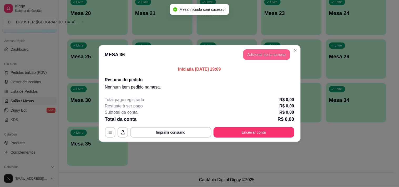
click at [256, 53] on button "Adicionar itens na mesa" at bounding box center [266, 54] width 47 height 11
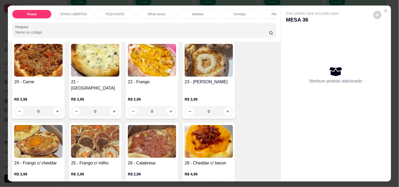
scroll to position [117, 0]
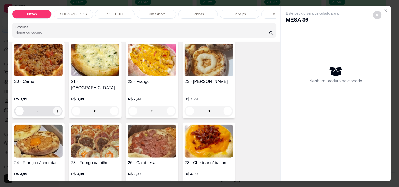
click at [55, 109] on icon "increase-product-quantity" at bounding box center [57, 111] width 4 height 4
type input "1"
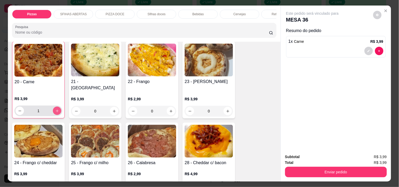
scroll to position [117, 0]
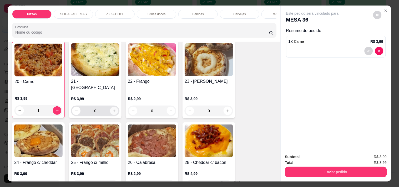
click at [114, 109] on icon "increase-product-quantity" at bounding box center [114, 111] width 4 height 4
type input "1"
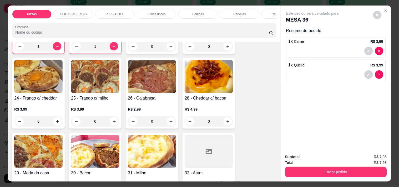
scroll to position [204, 0]
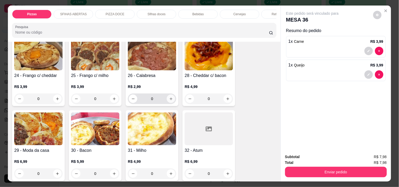
click at [170, 97] on icon "increase-product-quantity" at bounding box center [171, 99] width 4 height 4
type input "1"
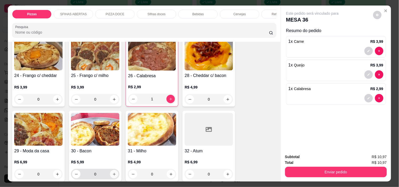
click at [112, 172] on icon "increase-product-quantity" at bounding box center [114, 174] width 4 height 4
type input "1"
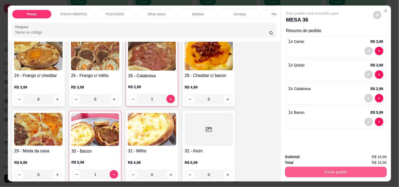
click at [332, 168] on button "Enviar pedido" at bounding box center [336, 172] width 102 height 11
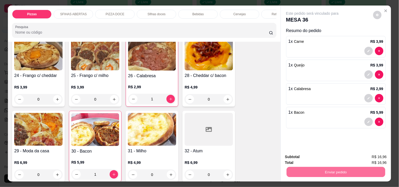
click at [301, 158] on button "Não registrar e enviar pedido" at bounding box center [318, 157] width 53 height 10
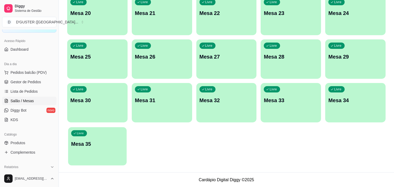
click at [97, 144] on p "Mesa 35" at bounding box center [97, 144] width 53 height 7
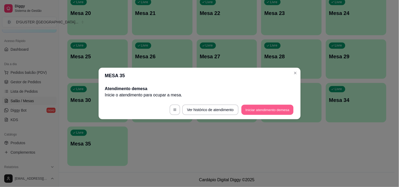
click at [269, 111] on button "Iniciar atendimento de mesa" at bounding box center [267, 110] width 52 height 10
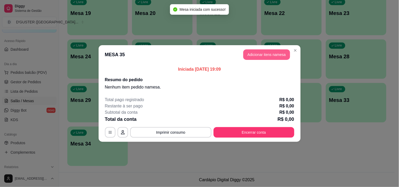
click at [262, 56] on button "Adicionar itens na mesa" at bounding box center [266, 54] width 47 height 11
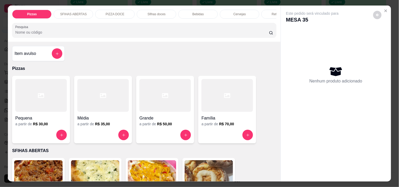
click at [38, 59] on div "Item avulso" at bounding box center [38, 53] width 48 height 11
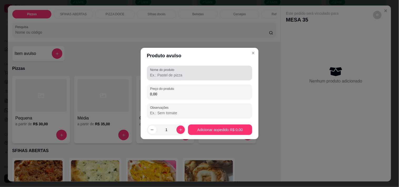
click at [224, 75] on input "Nome do produto" at bounding box center [199, 75] width 99 height 5
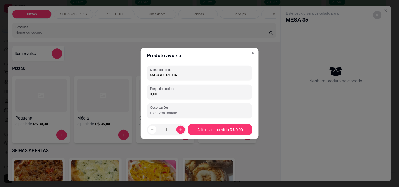
type input "MARGUERITHA"
click at [222, 95] on input "0,00" at bounding box center [199, 93] width 99 height 5
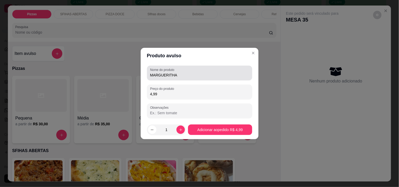
type input "4,99"
click at [229, 69] on div "MARGUERITHA" at bounding box center [199, 73] width 99 height 11
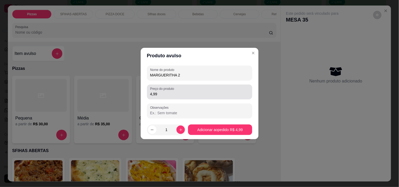
type input "MARGUERITHA 2"
click at [221, 91] on input "4,99" at bounding box center [199, 93] width 99 height 5
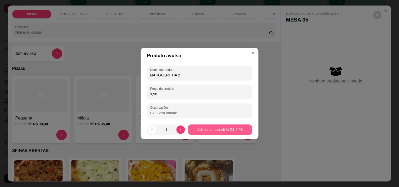
type input "9,98"
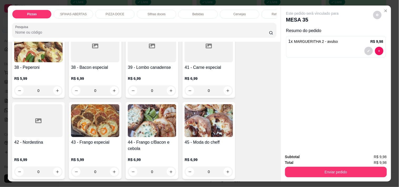
scroll to position [467, 0]
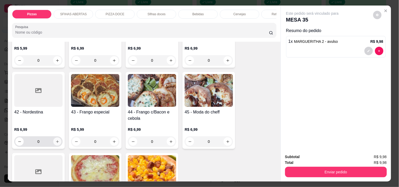
click at [56, 140] on icon "increase-product-quantity" at bounding box center [57, 142] width 4 height 4
type input "1"
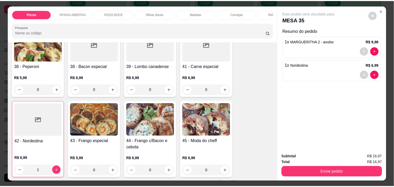
scroll to position [409, 0]
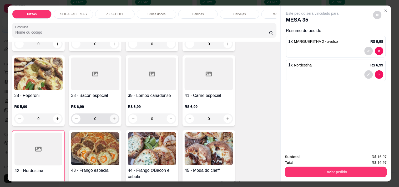
click at [113, 117] on icon "increase-product-quantity" at bounding box center [114, 118] width 3 height 3
type input "1"
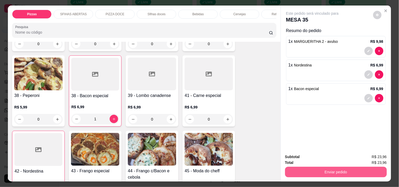
click at [321, 171] on button "Enviar pedido" at bounding box center [336, 172] width 102 height 11
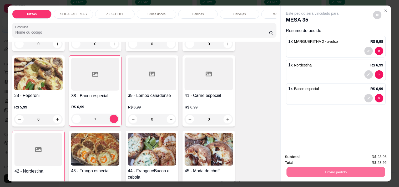
click at [312, 157] on button "Não registrar e enviar pedido" at bounding box center [318, 157] width 55 height 10
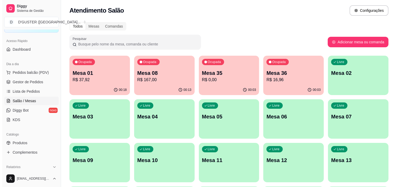
scroll to position [0, 0]
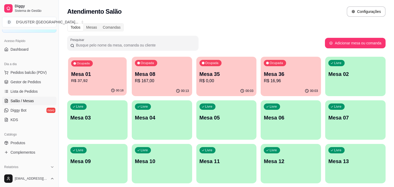
click at [82, 77] on p "Mesa 01" at bounding box center [97, 74] width 53 height 7
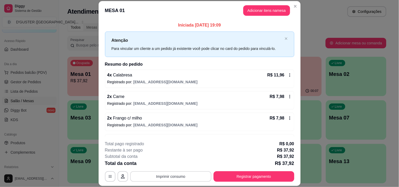
click at [184, 178] on button "Imprimir consumo" at bounding box center [170, 176] width 81 height 11
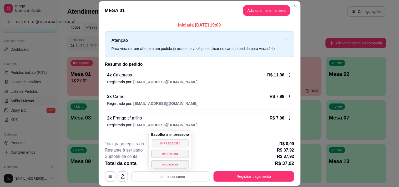
click at [179, 141] on button "IMPRESSORA" at bounding box center [170, 143] width 37 height 8
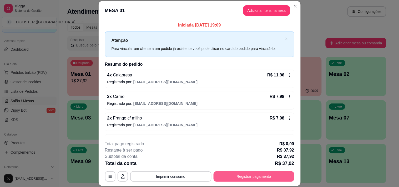
click at [245, 174] on button "Registrar pagamento" at bounding box center [253, 176] width 81 height 11
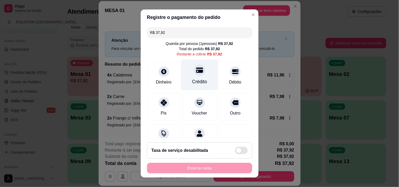
click at [197, 77] on div "Crédito" at bounding box center [199, 74] width 37 height 31
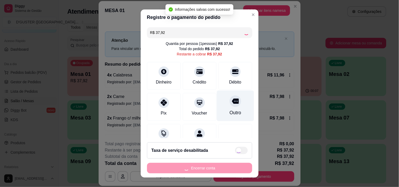
type input "R$ 0,00"
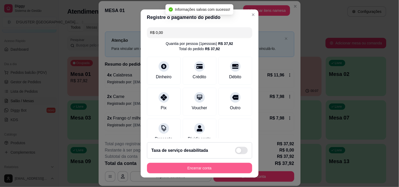
click at [206, 168] on button "Encerrar conta" at bounding box center [199, 168] width 105 height 11
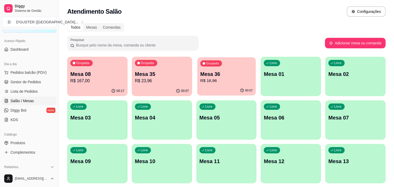
click at [215, 75] on p "Mesa 36" at bounding box center [226, 74] width 53 height 7
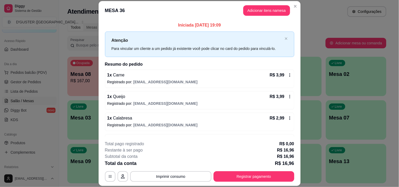
scroll to position [18, 0]
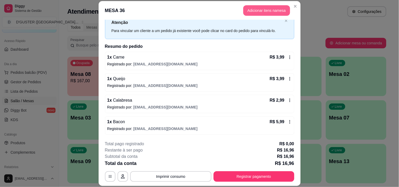
click at [256, 7] on button "Adicionar itens na mesa" at bounding box center [266, 10] width 47 height 11
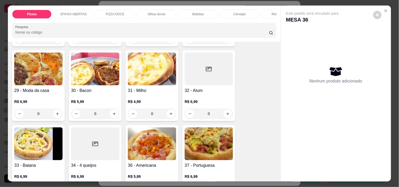
scroll to position [233, 0]
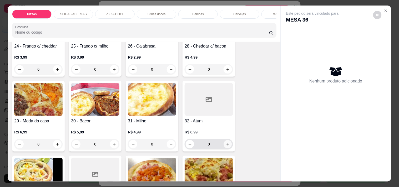
click at [226, 142] on icon "increase-product-quantity" at bounding box center [228, 144] width 4 height 4
type input "1"
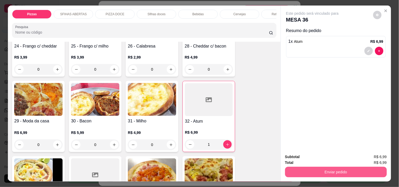
click at [324, 173] on button "Enviar pedido" at bounding box center [336, 172] width 102 height 11
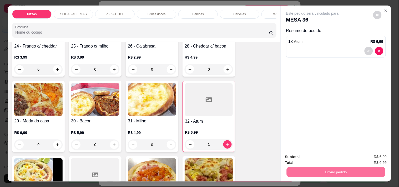
click at [319, 156] on button "Não registrar e enviar pedido" at bounding box center [318, 157] width 55 height 10
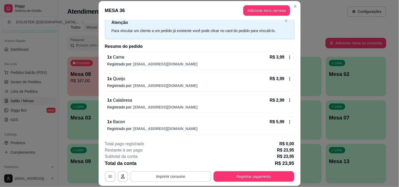
click at [156, 175] on button "Imprimir consumo" at bounding box center [170, 176] width 81 height 11
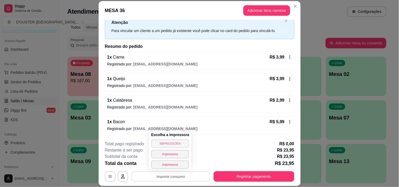
click at [175, 143] on button "IMPRESSORA" at bounding box center [170, 144] width 38 height 8
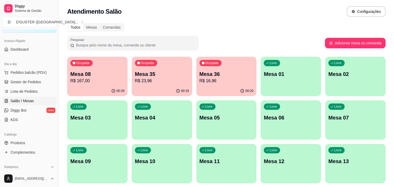
click at [166, 77] on p "Mesa 35" at bounding box center [162, 73] width 54 height 7
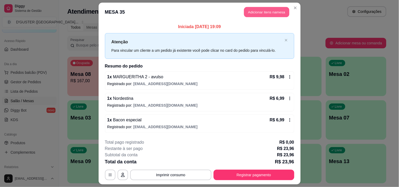
click at [279, 12] on button "Adicionar itens na mesa" at bounding box center [266, 12] width 45 height 10
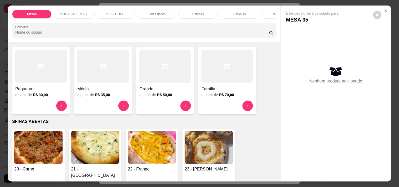
scroll to position [0, 0]
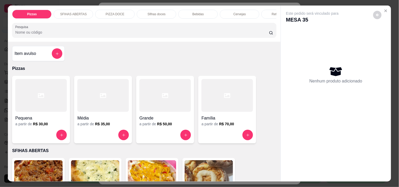
click at [27, 57] on h4 "Item avulso" at bounding box center [25, 53] width 22 height 6
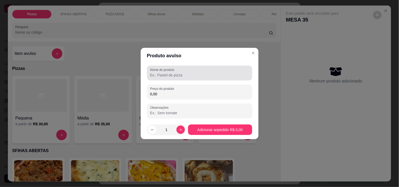
click at [183, 74] on input "Nome do produto" at bounding box center [199, 75] width 99 height 5
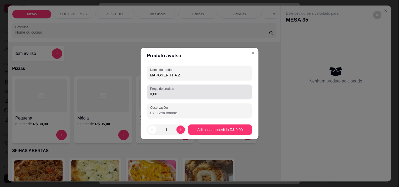
type input "MARGYERITHA 2"
click at [191, 93] on input "0,00" at bounding box center [199, 93] width 99 height 5
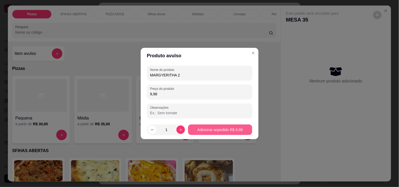
type input "9,98"
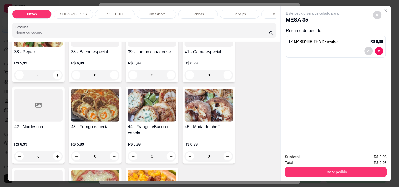
scroll to position [438, 0]
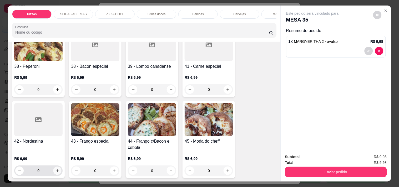
click at [56, 169] on icon "increase-product-quantity" at bounding box center [57, 171] width 4 height 4
type input "1"
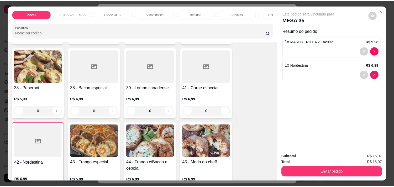
scroll to position [409, 0]
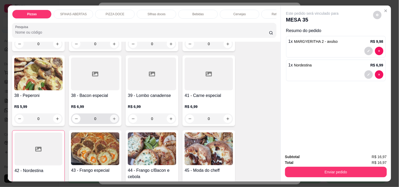
click at [115, 115] on button "increase-product-quantity" at bounding box center [114, 119] width 8 height 8
type input "1"
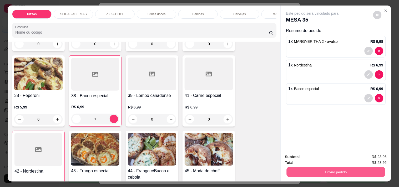
click at [351, 169] on button "Enviar pedido" at bounding box center [335, 172] width 99 height 10
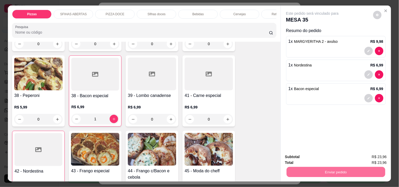
click at [327, 155] on button "Não registrar e enviar pedido" at bounding box center [318, 157] width 55 height 10
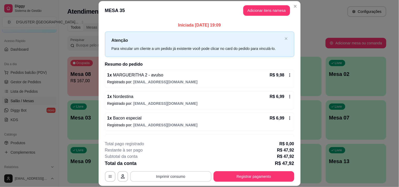
click at [179, 177] on button "Imprimir consumo" at bounding box center [170, 176] width 81 height 11
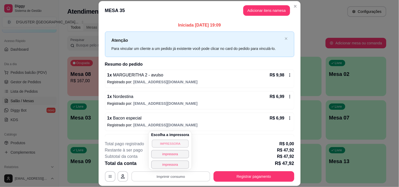
click at [175, 142] on button "IMPRESSORA" at bounding box center [170, 144] width 37 height 8
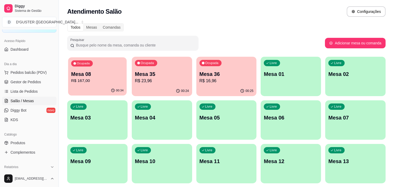
click at [92, 75] on p "Mesa 08" at bounding box center [97, 74] width 53 height 7
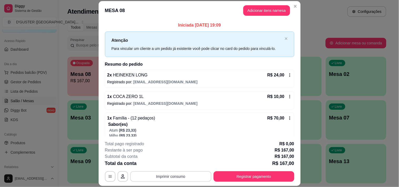
click at [172, 171] on button "Imprimir consumo" at bounding box center [170, 176] width 81 height 11
click at [161, 177] on button "Imprimir consumo" at bounding box center [170, 176] width 81 height 11
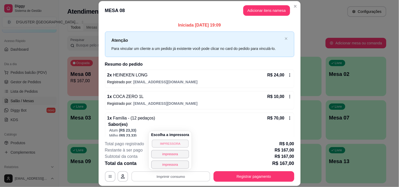
click at [168, 145] on button "IMPRESSORA" at bounding box center [170, 144] width 37 height 8
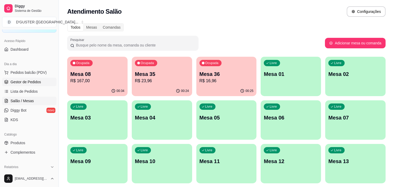
click at [24, 82] on span "Gestor de Pedidos" at bounding box center [26, 81] width 30 height 5
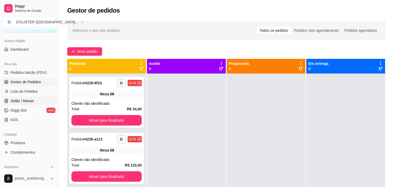
click at [20, 104] on link "Salão / Mesas" at bounding box center [29, 101] width 54 height 8
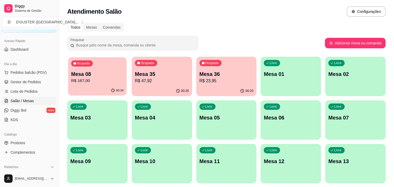
click at [91, 79] on p "R$ 167,00" at bounding box center [97, 81] width 53 height 6
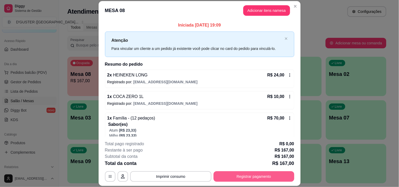
click at [259, 179] on button "Registrar pagamento" at bounding box center [253, 176] width 81 height 11
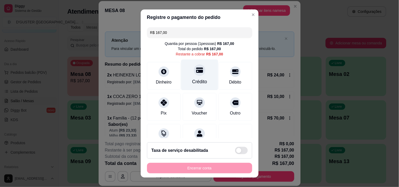
click at [193, 77] on div "Crédito" at bounding box center [199, 74] width 37 height 31
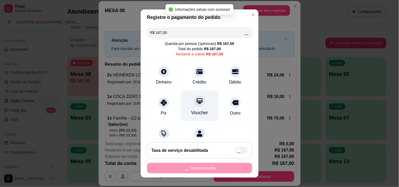
type input "R$ 0,00"
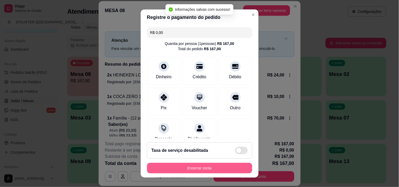
click at [212, 169] on button "Encerrar conta" at bounding box center [199, 168] width 105 height 11
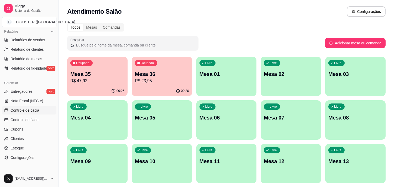
scroll to position [175, 0]
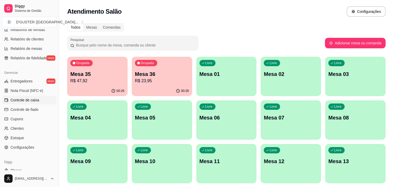
click at [35, 101] on span "Controle de caixa" at bounding box center [25, 99] width 29 height 5
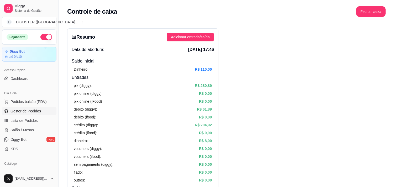
click at [38, 114] on span "Gestor de Pedidos" at bounding box center [26, 111] width 30 height 5
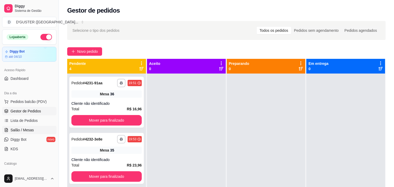
click at [20, 127] on link "Salão / Mesas" at bounding box center [29, 130] width 54 height 8
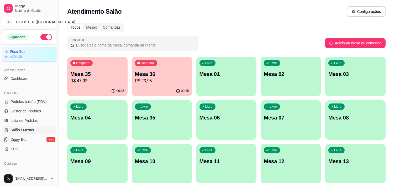
click at [151, 77] on p "Mesa 36" at bounding box center [162, 73] width 54 height 7
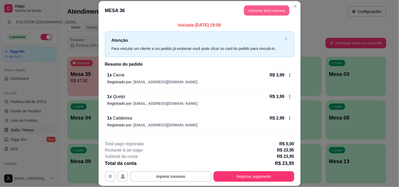
click at [257, 12] on button "Adicionar itens na mesa" at bounding box center [266, 10] width 45 height 10
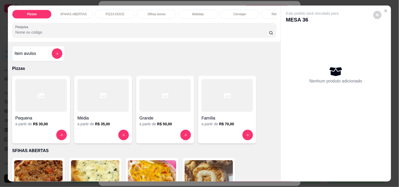
scroll to position [146, 0]
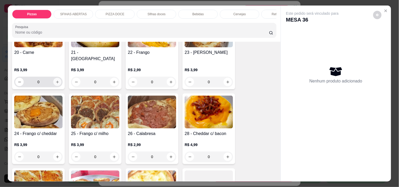
click at [55, 80] on icon "increase-product-quantity" at bounding box center [57, 82] width 4 height 4
type input "1"
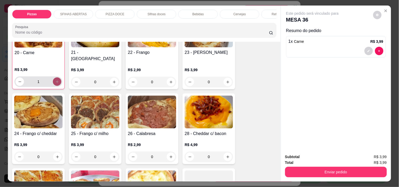
scroll to position [146, 0]
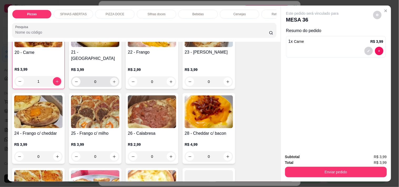
click at [113, 80] on button "increase-product-quantity" at bounding box center [114, 82] width 8 height 8
type input "1"
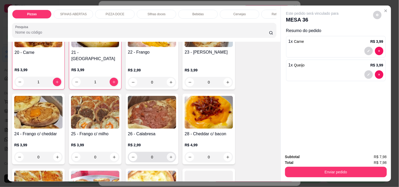
click at [170, 155] on icon "increase-product-quantity" at bounding box center [171, 157] width 4 height 4
type input "1"
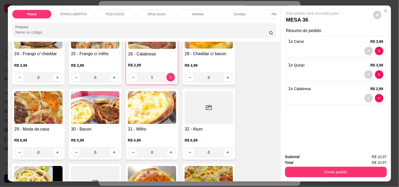
scroll to position [292, 0]
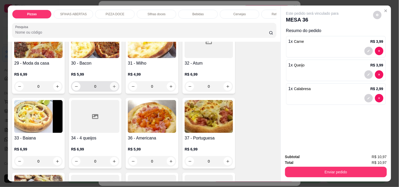
click at [112, 85] on icon "increase-product-quantity" at bounding box center [114, 87] width 4 height 4
type input "1"
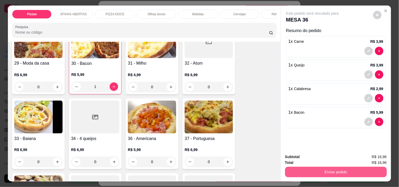
click at [315, 169] on button "Enviar pedido" at bounding box center [336, 172] width 102 height 11
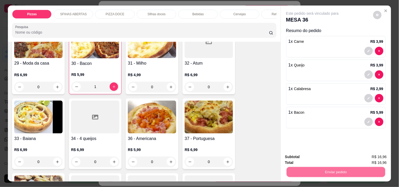
click at [301, 157] on button "Não registrar e enviar pedido" at bounding box center [318, 157] width 53 height 10
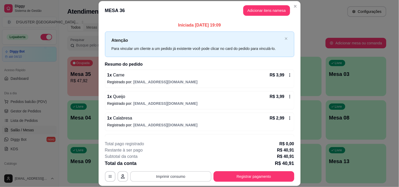
click at [167, 177] on button "Imprimir consumo" at bounding box center [170, 176] width 81 height 11
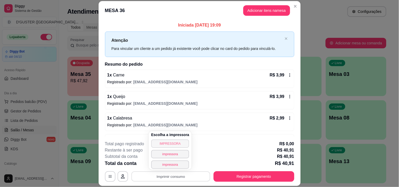
click at [175, 144] on button "IMPRESSORA" at bounding box center [170, 144] width 38 height 8
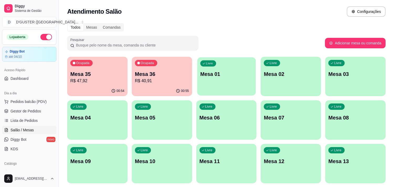
click at [214, 75] on p "Mesa 01" at bounding box center [226, 74] width 53 height 7
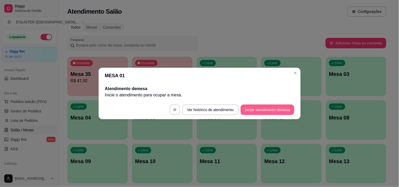
click at [250, 111] on button "Iniciar atendimento de mesa" at bounding box center [267, 110] width 54 height 11
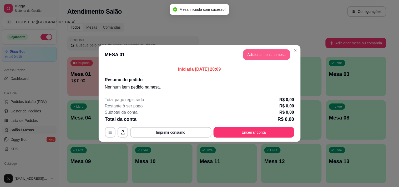
click at [272, 52] on button "Adicionar itens na mesa" at bounding box center [266, 54] width 47 height 11
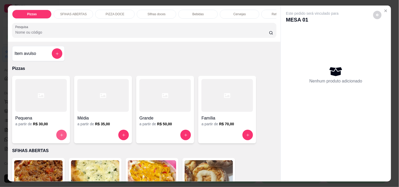
scroll to position [87, 0]
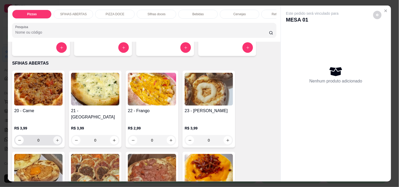
click at [55, 138] on icon "increase-product-quantity" at bounding box center [57, 140] width 4 height 4
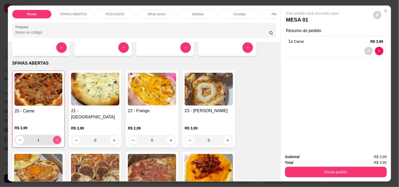
click at [55, 138] on icon "increase-product-quantity" at bounding box center [57, 140] width 4 height 4
type input "2"
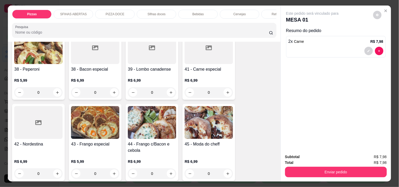
scroll to position [438, 0]
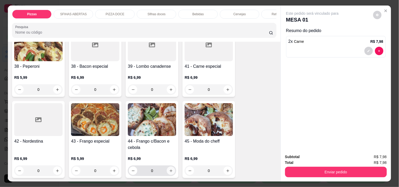
click at [169, 169] on icon "increase-product-quantity" at bounding box center [171, 171] width 4 height 4
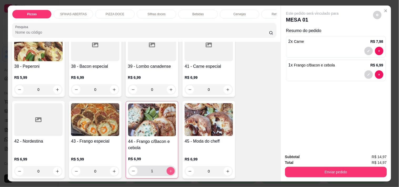
click at [169, 169] on icon "increase-product-quantity" at bounding box center [171, 171] width 4 height 4
type input "2"
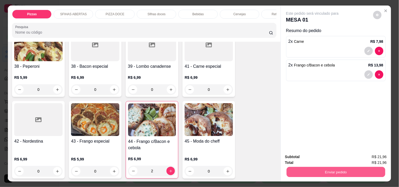
click at [295, 169] on button "Enviar pedido" at bounding box center [335, 172] width 99 height 10
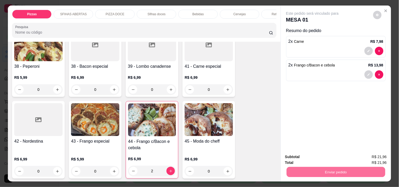
click at [302, 154] on button "Não registrar e enviar pedido" at bounding box center [318, 157] width 53 height 10
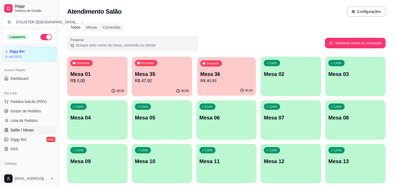
click at [236, 83] on p "R$ 40,91" at bounding box center [226, 81] width 53 height 6
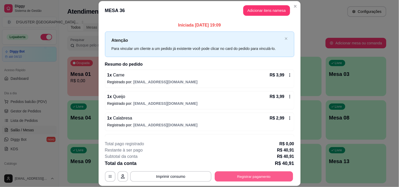
click at [245, 180] on button "Registrar pagamento" at bounding box center [253, 177] width 78 height 10
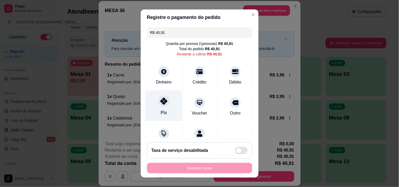
click at [165, 102] on div at bounding box center [164, 101] width 12 height 12
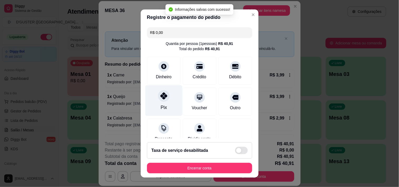
type input "R$ 0,00"
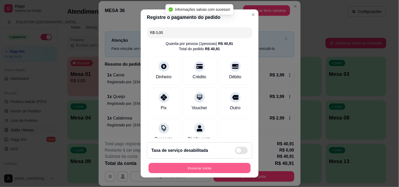
click at [234, 169] on button "Encerrar conta" at bounding box center [199, 168] width 102 height 10
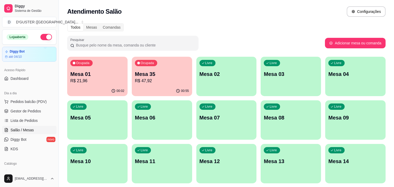
click at [137, 75] on p "Mesa 35" at bounding box center [162, 73] width 54 height 7
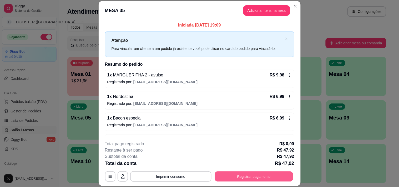
click at [230, 175] on button "Registrar pagamento" at bounding box center [253, 177] width 78 height 10
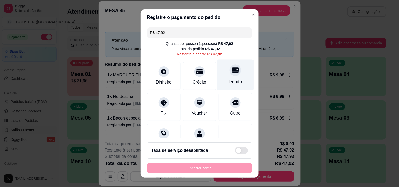
click at [231, 70] on icon at bounding box center [234, 70] width 7 height 7
type input "R$ 0,00"
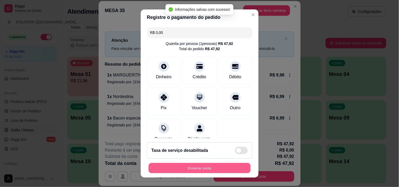
click at [227, 167] on button "Encerrar conta" at bounding box center [199, 168] width 102 height 10
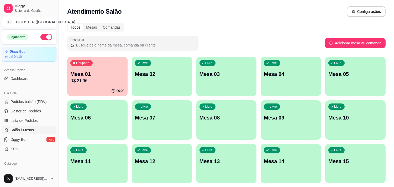
click at [99, 85] on div "Ocupada Mesa 01 R$ 21,96" at bounding box center [97, 71] width 59 height 28
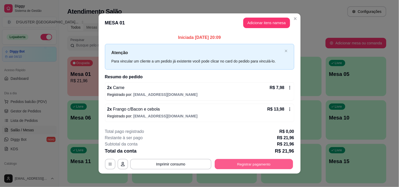
click at [248, 166] on button "Registrar pagamento" at bounding box center [253, 164] width 78 height 10
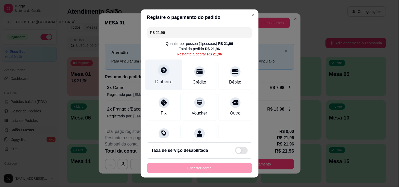
click at [153, 74] on div "Dinheiro" at bounding box center [163, 74] width 37 height 31
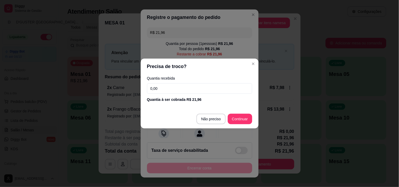
click at [191, 88] on input "0,00" at bounding box center [199, 88] width 105 height 11
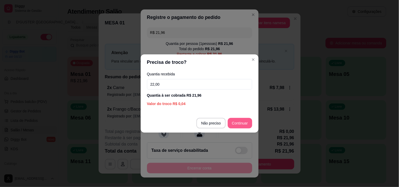
type input "22,00"
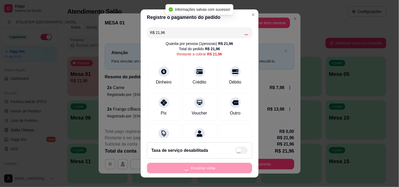
type input "R$ 0,00"
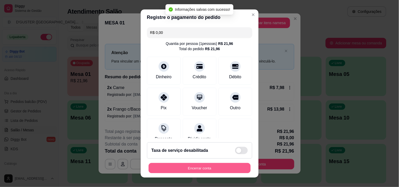
click at [214, 167] on button "Encerrar conta" at bounding box center [199, 168] width 102 height 10
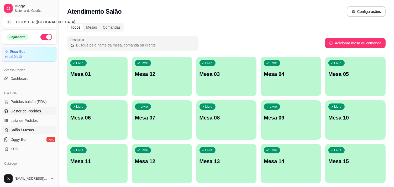
click at [33, 107] on link "Gestor de Pedidos" at bounding box center [29, 111] width 54 height 8
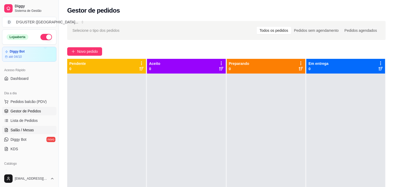
click at [30, 127] on link "Salão / Mesas" at bounding box center [29, 130] width 54 height 8
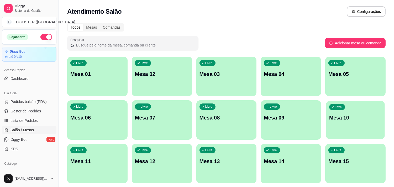
click at [363, 120] on p "Mesa 10" at bounding box center [355, 117] width 53 height 7
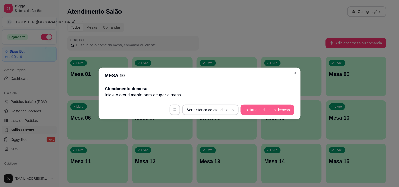
click at [259, 108] on button "Iniciar atendimento de mesa" at bounding box center [267, 110] width 54 height 11
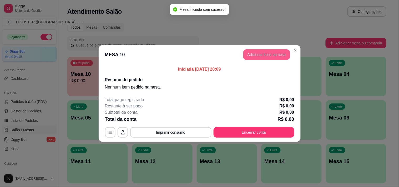
click at [265, 54] on button "Adicionar itens na mesa" at bounding box center [266, 54] width 47 height 11
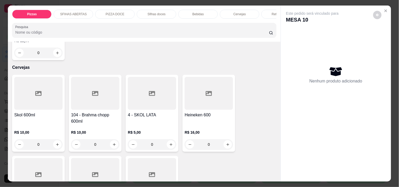
scroll to position [1226, 0]
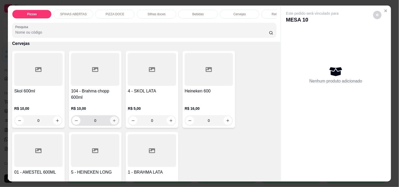
click at [114, 117] on button "increase-product-quantity" at bounding box center [114, 121] width 8 height 8
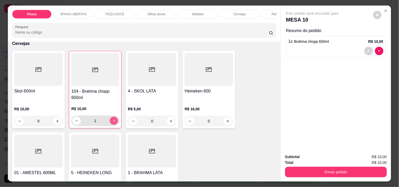
click at [114, 117] on button "increase-product-quantity" at bounding box center [114, 121] width 8 height 8
type input "2"
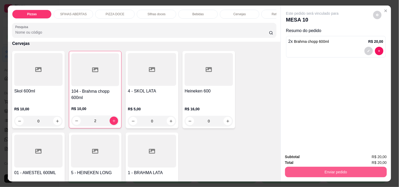
click at [350, 171] on button "Enviar pedido" at bounding box center [336, 172] width 102 height 11
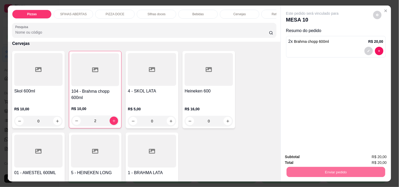
click at [327, 157] on button "Não registrar e enviar pedido" at bounding box center [318, 157] width 53 height 10
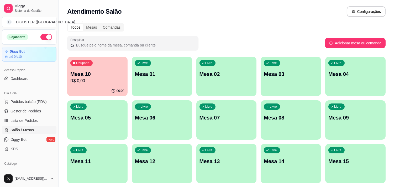
click at [88, 78] on p "R$ 0,00" at bounding box center [97, 81] width 54 height 6
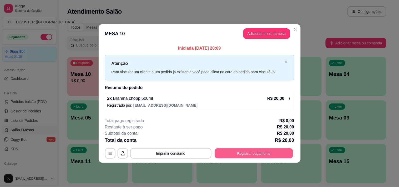
click at [255, 156] on button "Registrar pagamento" at bounding box center [253, 153] width 78 height 10
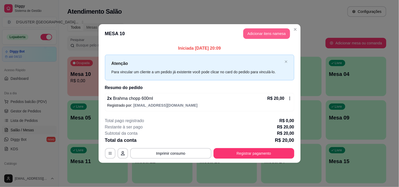
click at [252, 36] on button "Adicionar itens na mesa" at bounding box center [266, 33] width 47 height 11
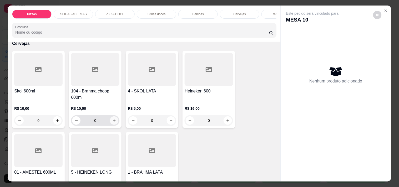
click at [110, 116] on button "increase-product-quantity" at bounding box center [114, 120] width 8 height 8
type input "1"
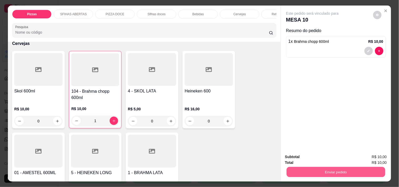
click at [366, 169] on button "Enviar pedido" at bounding box center [335, 172] width 99 height 10
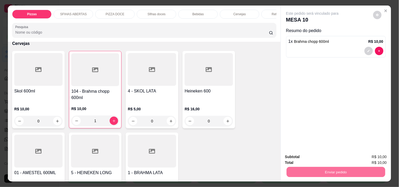
click at [317, 159] on button "Não registrar e enviar pedido" at bounding box center [318, 157] width 55 height 10
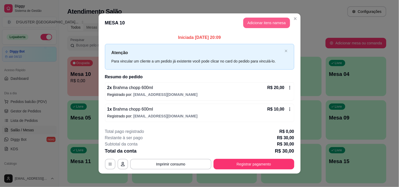
click at [267, 25] on button "Adicionar itens na mesa" at bounding box center [266, 23] width 47 height 11
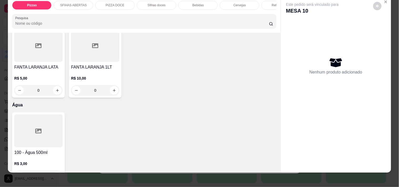
scroll to position [13, 0]
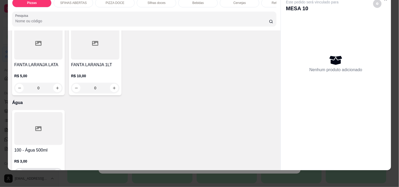
click at [57, 172] on icon "increase-product-quantity" at bounding box center [57, 174] width 4 height 4
type input "1"
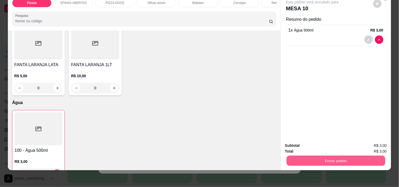
click at [362, 158] on button "Enviar pedido" at bounding box center [335, 161] width 99 height 10
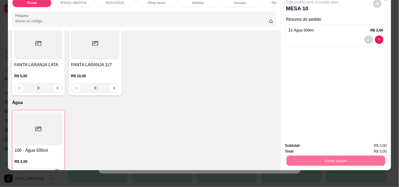
click at [313, 146] on button "Não registrar e enviar pedido" at bounding box center [318, 143] width 55 height 10
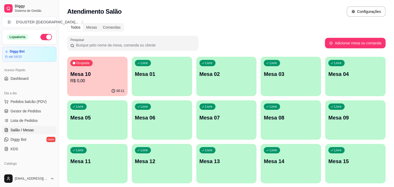
click at [104, 65] on div "Ocupada Mesa 10 R$ 0,00" at bounding box center [97, 71] width 60 height 29
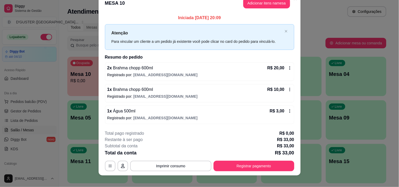
scroll to position [14, 0]
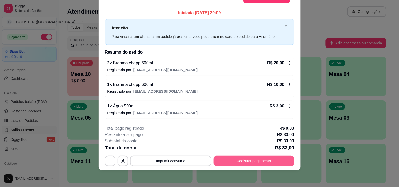
click at [256, 158] on button "Registrar pagamento" at bounding box center [253, 161] width 81 height 11
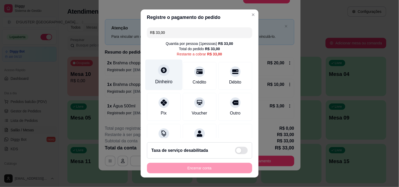
click at [164, 72] on div at bounding box center [164, 70] width 12 height 12
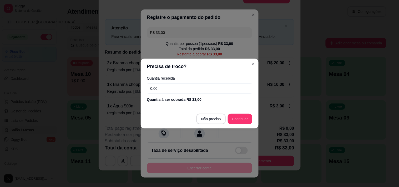
click at [185, 85] on input "0,00" at bounding box center [199, 88] width 105 height 11
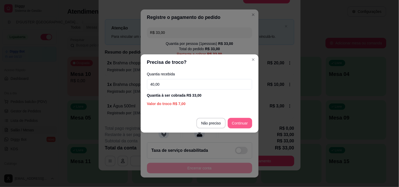
type input "40,00"
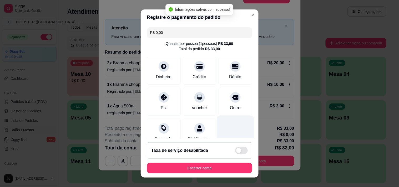
type input "R$ 0,00"
click at [229, 161] on footer "Taxa de serviço desabilitada Encerrar conta" at bounding box center [200, 157] width 118 height 39
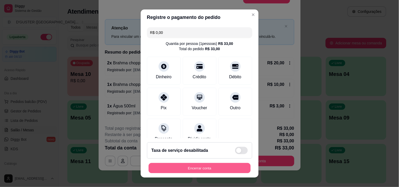
click at [229, 169] on button "Encerrar conta" at bounding box center [199, 168] width 102 height 10
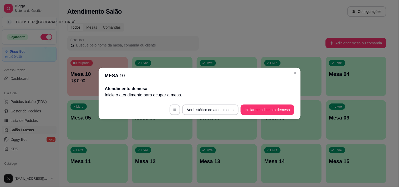
scroll to position [0, 0]
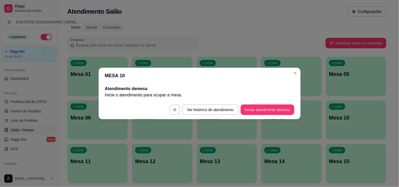
click at [199, 87] on div "MESA 10 Atendimento de mesa Inicie o atendimento para ocupar a mesa . Ver histó…" at bounding box center [199, 93] width 399 height 187
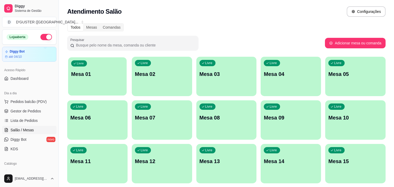
click at [104, 83] on div "Livre Mesa 01" at bounding box center [97, 73] width 59 height 32
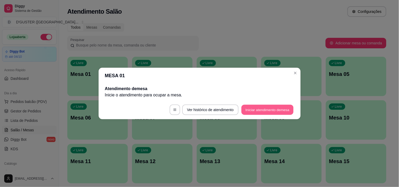
click at [267, 107] on button "Iniciar atendimento de mesa" at bounding box center [267, 110] width 52 height 10
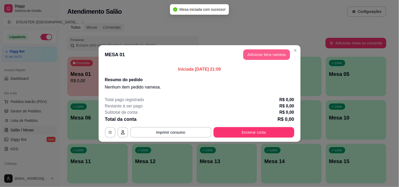
click at [275, 55] on button "Adicionar itens na mesa" at bounding box center [266, 54] width 47 height 11
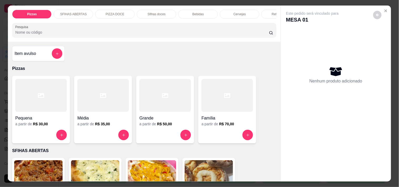
click at [18, 119] on h4 "Pequena" at bounding box center [40, 118] width 51 height 6
click at [108, 108] on div at bounding box center [102, 95] width 51 height 33
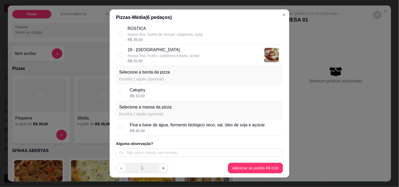
scroll to position [7, 0]
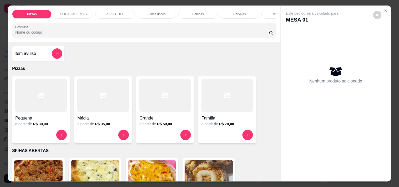
click at [255, 108] on div "Pequena a partir de R$ 30,00 Média a partir de R$ 35,00 Grande a partir de R$ 5…" at bounding box center [144, 110] width 264 height 68
click at [240, 111] on div at bounding box center [226, 95] width 51 height 33
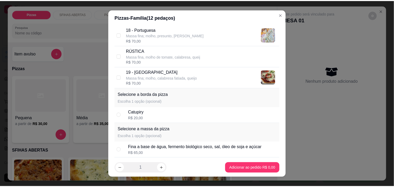
scroll to position [480, 0]
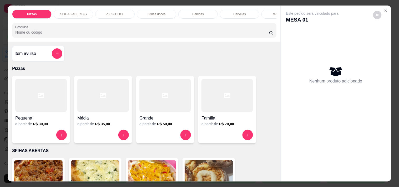
click at [0, 11] on div "Pizzas SFIHAS ABERTAS PIZZA DOCE Sfihas doces Bebidas Cervejas Refrigerantes Ág…" at bounding box center [199, 93] width 399 height 187
click at [384, 9] on icon "Close" at bounding box center [385, 11] width 4 height 4
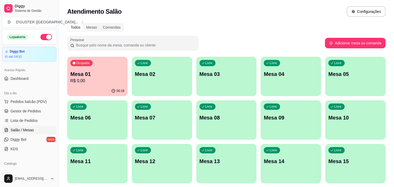
click at [101, 77] on div "Mesa 01 R$ 0,00" at bounding box center [97, 77] width 54 height 14
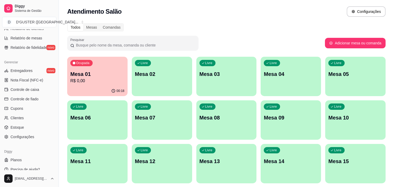
scroll to position [191, 0]
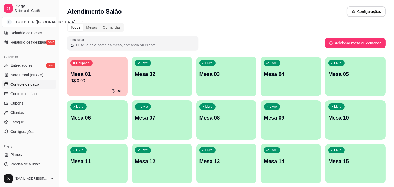
click at [30, 83] on span "Controle de caixa" at bounding box center [25, 84] width 29 height 5
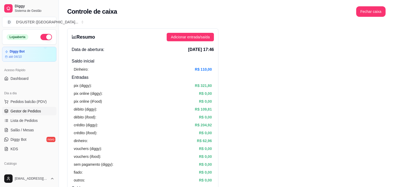
click at [26, 109] on span "Gestor de Pedidos" at bounding box center [26, 111] width 30 height 5
